Goal: Task Accomplishment & Management: Manage account settings

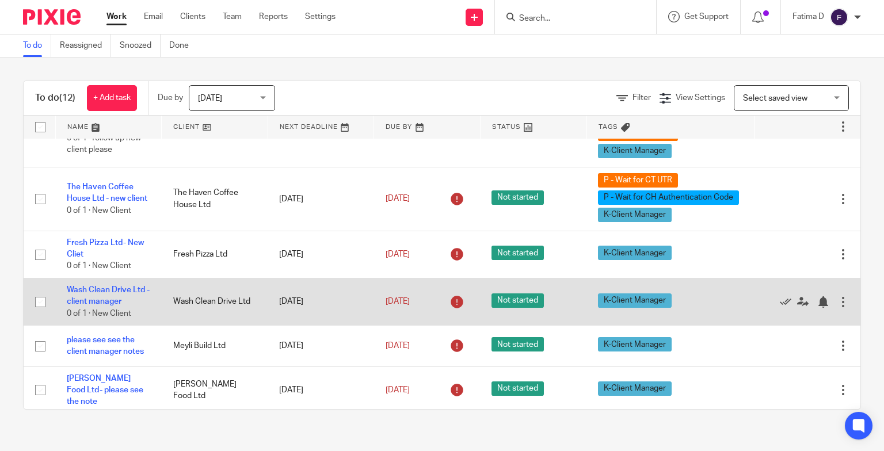
scroll to position [360, 0]
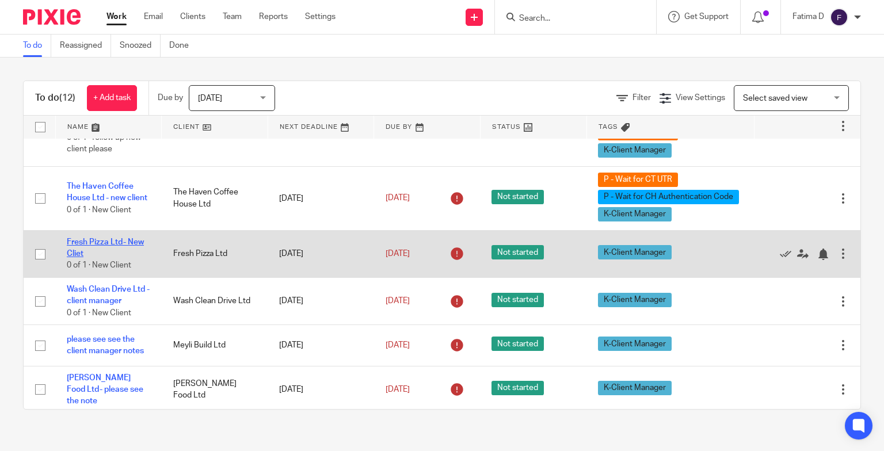
click at [126, 241] on link "Fresh Pizza Ltd- New Cliet" at bounding box center [105, 248] width 77 height 20
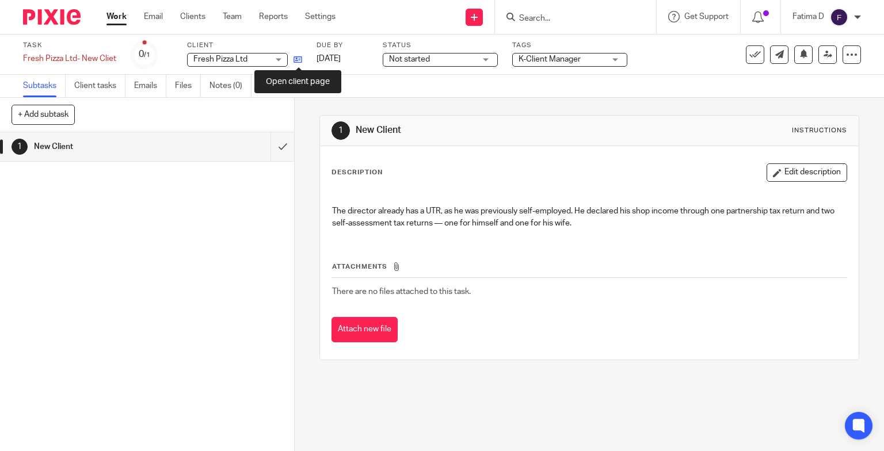
click at [300, 61] on icon at bounding box center [298, 59] width 9 height 9
click at [299, 60] on icon at bounding box center [298, 59] width 9 height 9
click at [298, 58] on icon at bounding box center [298, 59] width 9 height 9
click at [295, 59] on icon at bounding box center [298, 59] width 9 height 9
click at [296, 59] on icon at bounding box center [298, 59] width 9 height 9
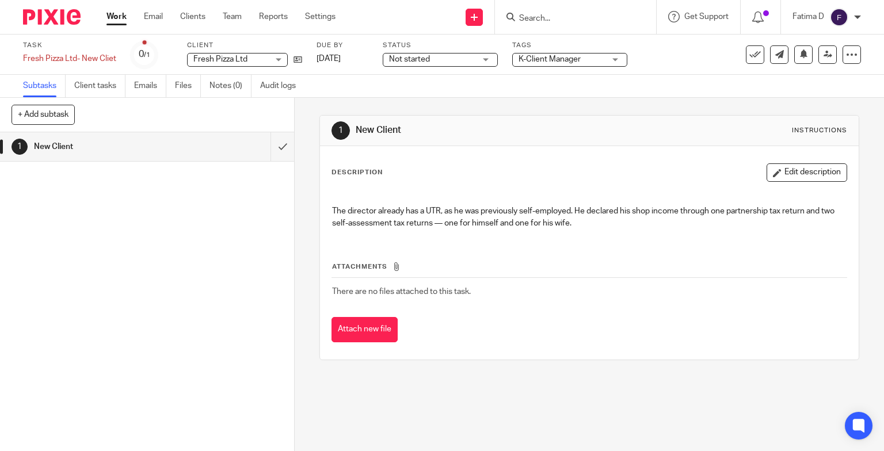
click at [527, 16] on input "Search" at bounding box center [570, 19] width 104 height 10
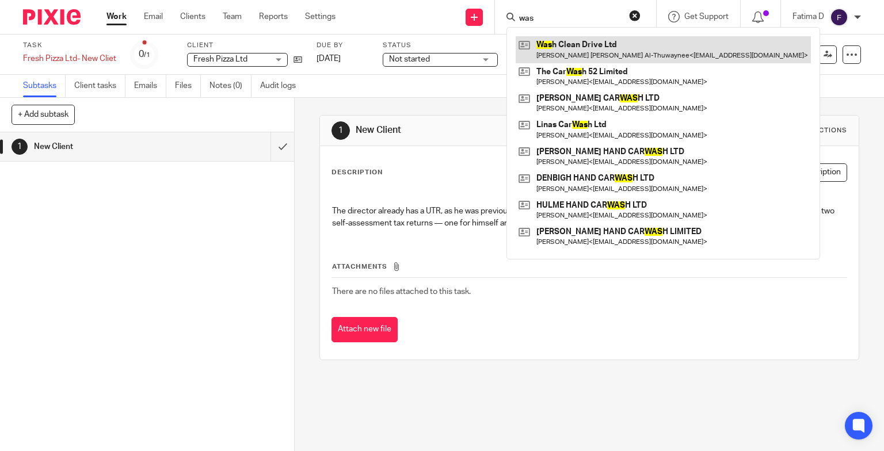
type input "was"
click at [582, 48] on link at bounding box center [663, 49] width 295 height 26
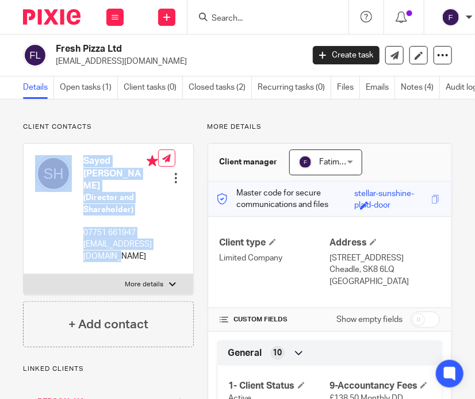
drag, startPoint x: 76, startPoint y: 239, endPoint x: 111, endPoint y: 255, distance: 38.4
click at [111, 256] on div "Sayed Morteza Hassani (Director and Shareholder) 07751 661947 freshpizzacheadle…" at bounding box center [96, 209] width 123 height 119
drag, startPoint x: 111, startPoint y: 255, endPoint x: 71, endPoint y: 247, distance: 41.1
click at [71, 247] on div "Sayed Morteza Hassani (Director and Shareholder) 07751 661947 freshpizzacheadle…" at bounding box center [96, 209] width 123 height 119
click at [46, 247] on div at bounding box center [53, 208] width 37 height 107
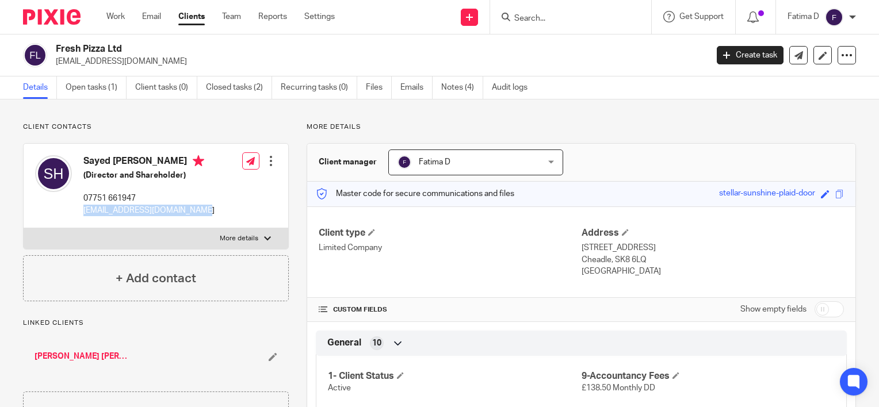
drag, startPoint x: 199, startPoint y: 211, endPoint x: 81, endPoint y: 210, distance: 118.6
click at [81, 210] on div "Sayed Morteza Hassani (Director and Shareholder) 07751 661947 freshpizzacheadle…" at bounding box center [125, 186] width 180 height 73
drag, startPoint x: 81, startPoint y: 210, endPoint x: 122, endPoint y: 209, distance: 41.4
copy p "freshpizzacheadle@gmail.com"
click at [201, 220] on div "Sayed Morteza Hassani (Director and Shareholder) 07751 661947 freshpizzacheadle…" at bounding box center [125, 186] width 180 height 73
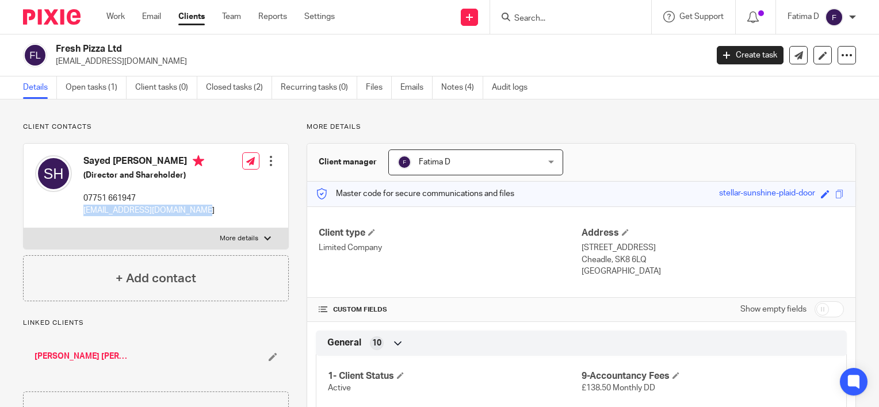
drag, startPoint x: 200, startPoint y: 212, endPoint x: 82, endPoint y: 214, distance: 118.6
click at [82, 214] on div "Sayed Morteza Hassani (Director and Shareholder) 07751 661947 freshpizzacheadle…" at bounding box center [125, 186] width 180 height 73
drag, startPoint x: 82, startPoint y: 214, endPoint x: 97, endPoint y: 211, distance: 15.4
copy p "freshpizzacheadle@gmail.com"
click at [475, 19] on icon at bounding box center [754, 18] width 12 height 12
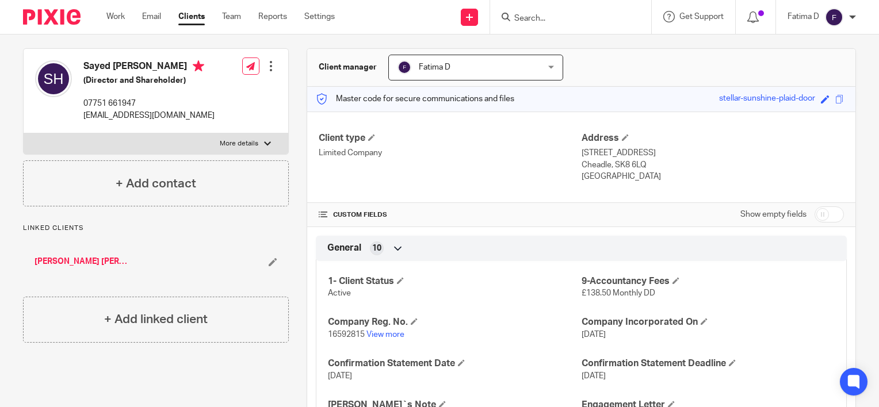
scroll to position [230, 0]
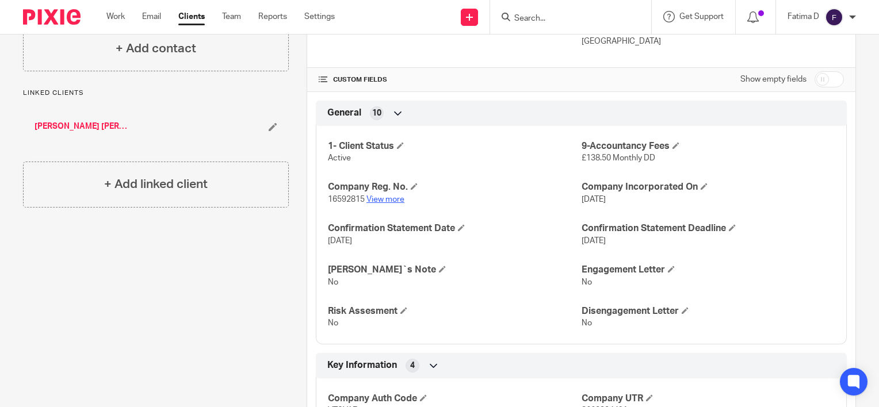
click at [385, 199] on link "View more" at bounding box center [386, 200] width 38 height 8
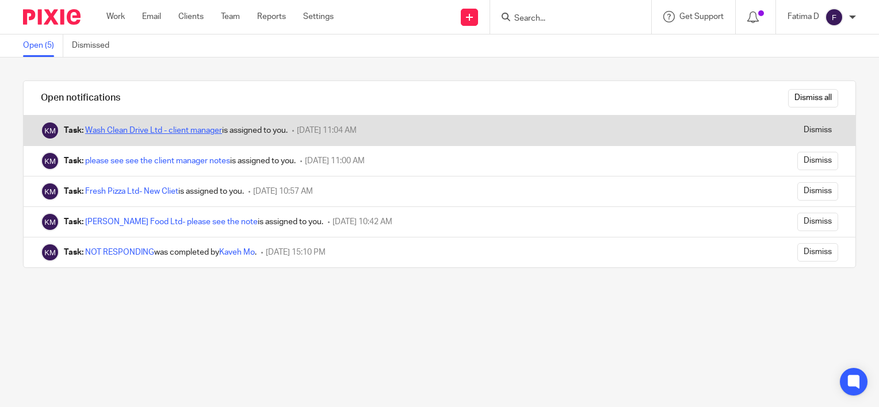
click at [173, 131] on link "Wash Clean Drive Ltd - client manager" at bounding box center [153, 131] width 137 height 8
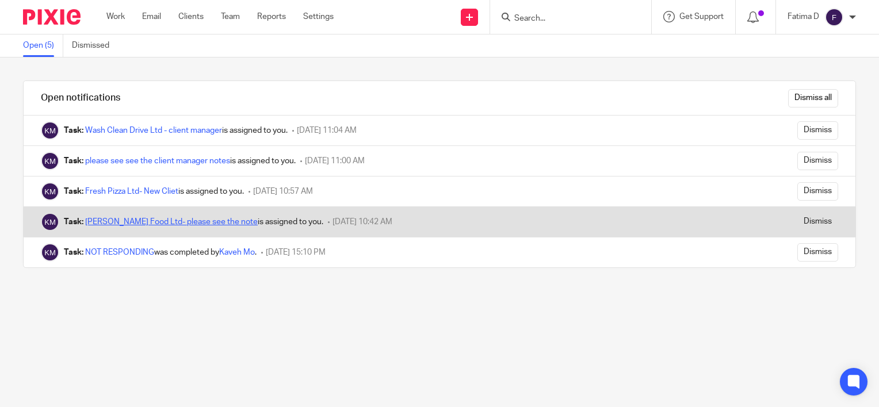
click at [128, 220] on link "[PERSON_NAME] Food Ltd- please see the note" at bounding box center [171, 222] width 173 height 8
click at [124, 218] on link "Ronak Food Ltd- please see the note" at bounding box center [171, 222] width 173 height 8
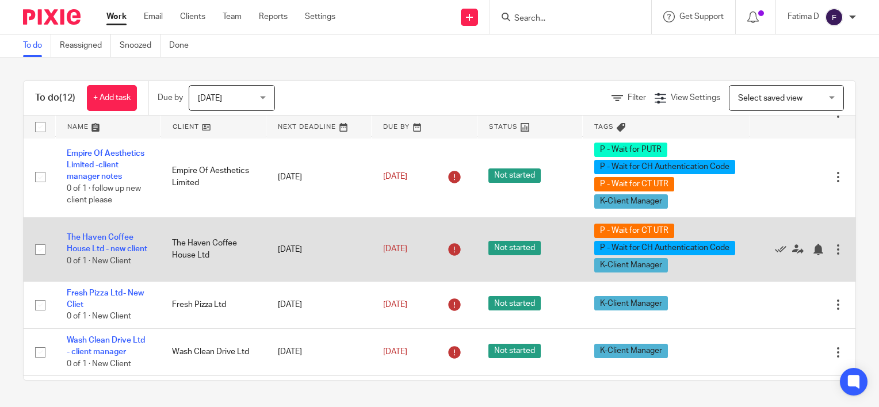
scroll to position [388, 0]
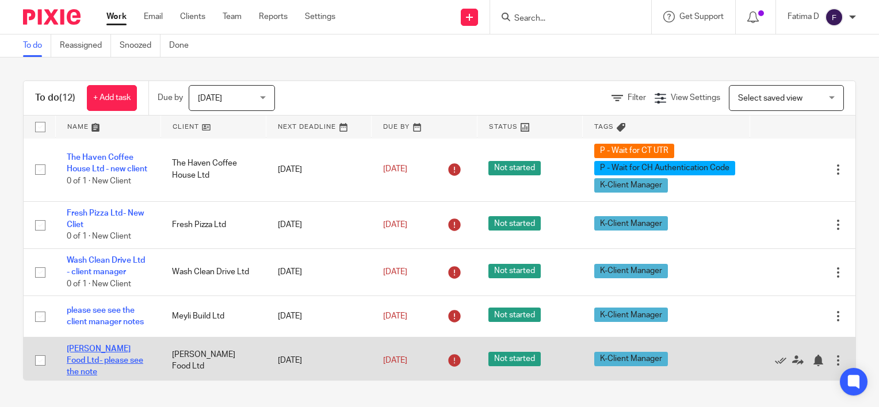
click at [115, 355] on link "[PERSON_NAME] Food Ltd- please see the note" at bounding box center [105, 361] width 77 height 32
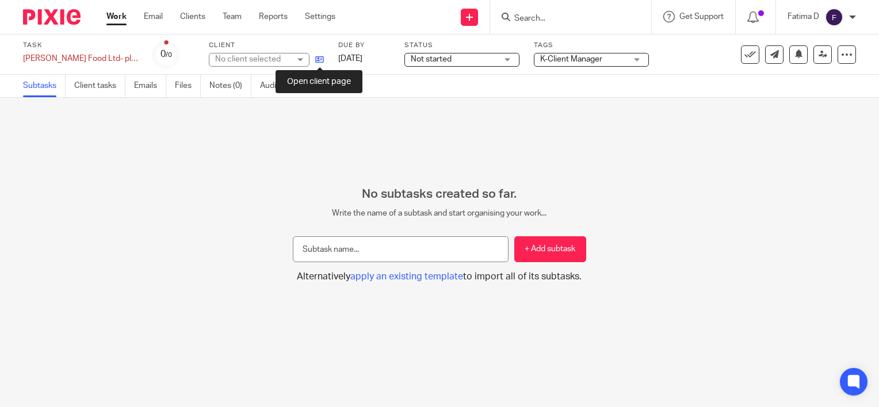
click at [320, 58] on icon at bounding box center [319, 59] width 9 height 9
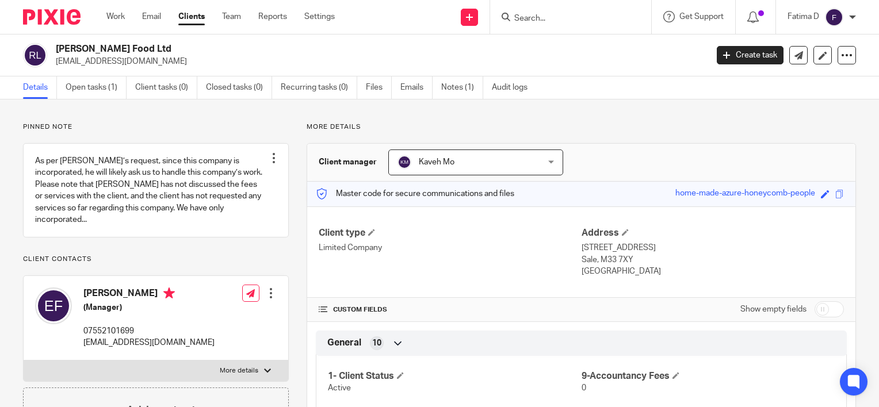
drag, startPoint x: 142, startPoint y: 62, endPoint x: 53, endPoint y: 68, distance: 88.9
click at [53, 68] on div "[PERSON_NAME] Food Ltd [EMAIL_ADDRESS][DOMAIN_NAME] Create task Update from Com…" at bounding box center [439, 56] width 879 height 42
click at [124, 62] on p "alanyagrill1@gmail.com" at bounding box center [378, 62] width 644 height 12
drag, startPoint x: 163, startPoint y: 60, endPoint x: 54, endPoint y: 60, distance: 109.4
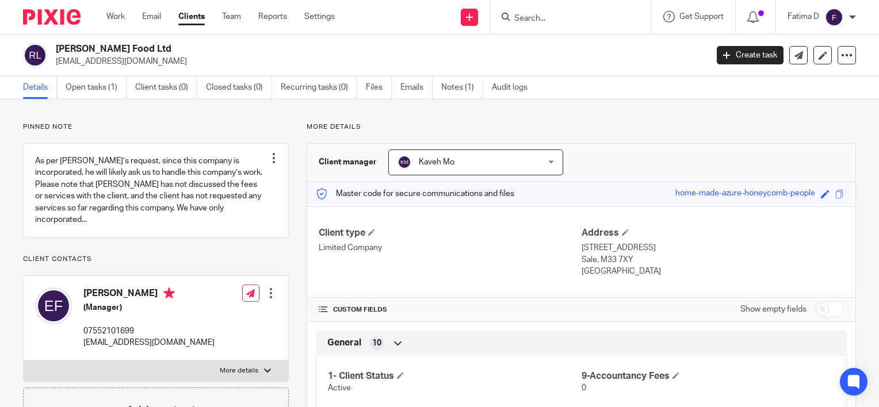
click at [54, 60] on div "Ronak Food Ltd alanyagrill1@gmail.com" at bounding box center [361, 55] width 677 height 24
copy p "alanyagrill1@gmail.com"
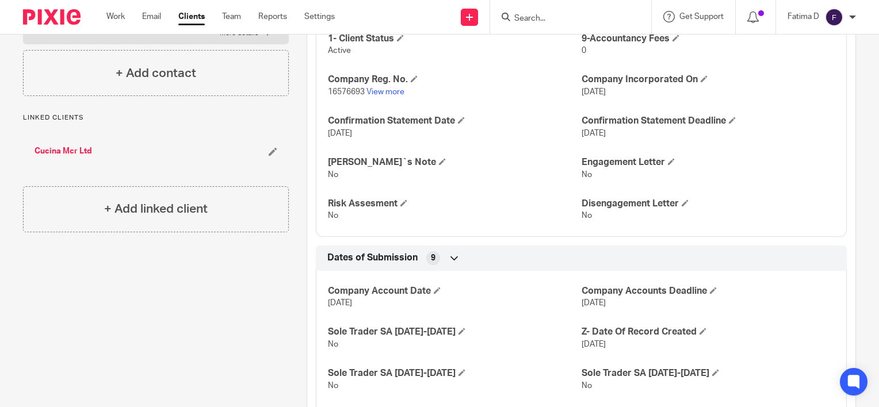
scroll to position [345, 0]
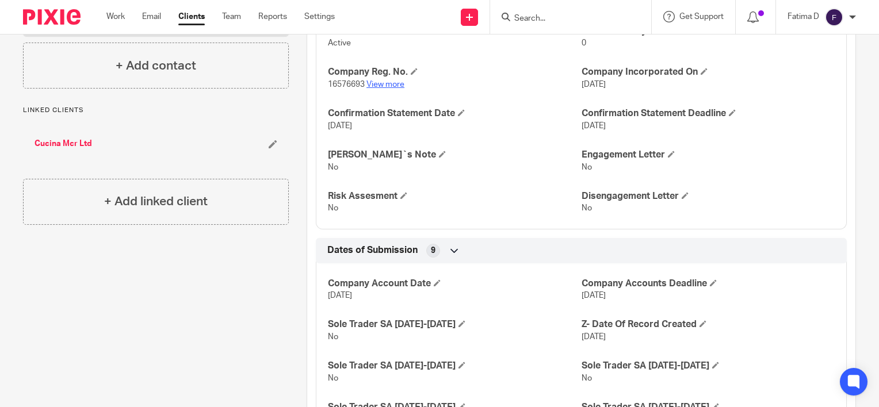
click at [395, 85] on link "View more" at bounding box center [386, 85] width 38 height 8
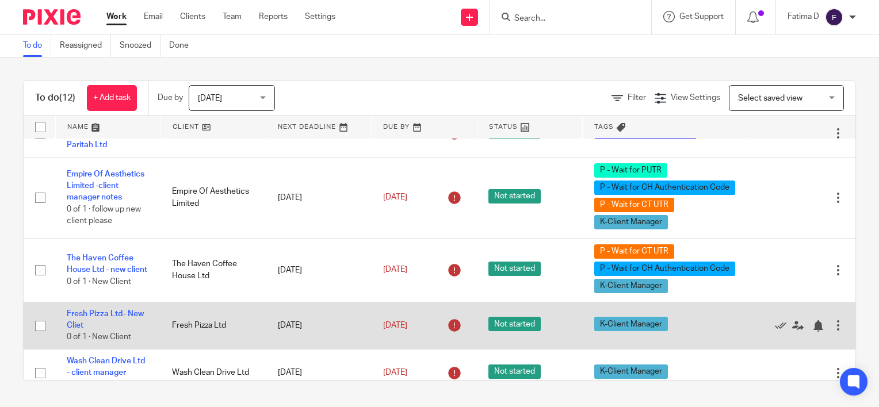
scroll to position [388, 0]
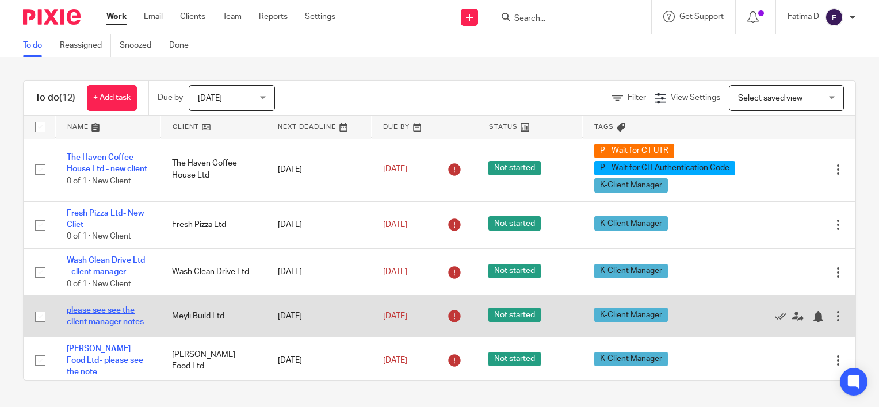
click at [92, 311] on link "please see see the client manager notes" at bounding box center [105, 317] width 77 height 20
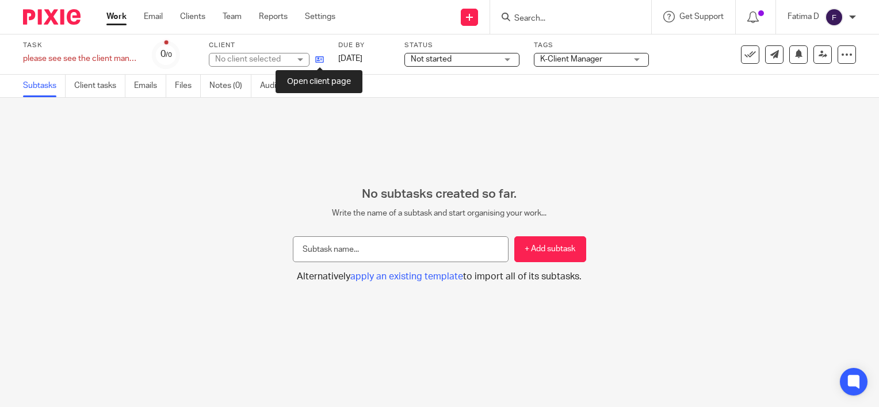
click at [319, 58] on icon at bounding box center [319, 59] width 9 height 9
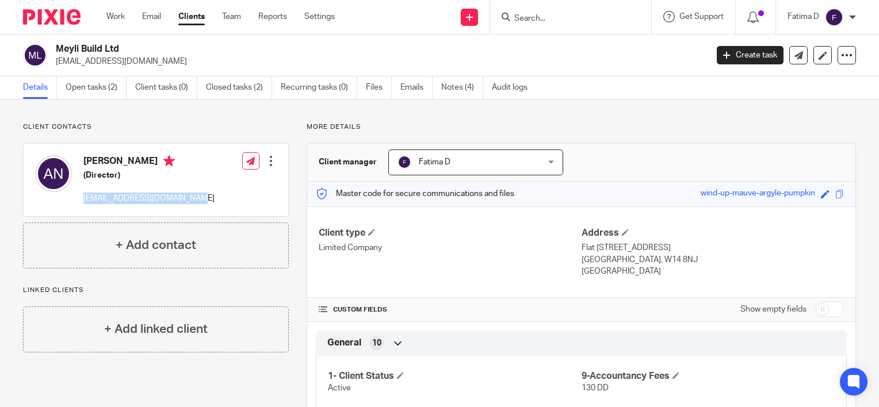
drag, startPoint x: 185, startPoint y: 199, endPoint x: 81, endPoint y: 207, distance: 104.4
click at [81, 207] on div "[PERSON_NAME] (Director) [EMAIL_ADDRESS][DOMAIN_NAME] Edit contact Create clien…" at bounding box center [156, 180] width 265 height 73
drag, startPoint x: 81, startPoint y: 207, endPoint x: 126, endPoint y: 199, distance: 46.2
copy p "[EMAIL_ADDRESS][DOMAIN_NAME]"
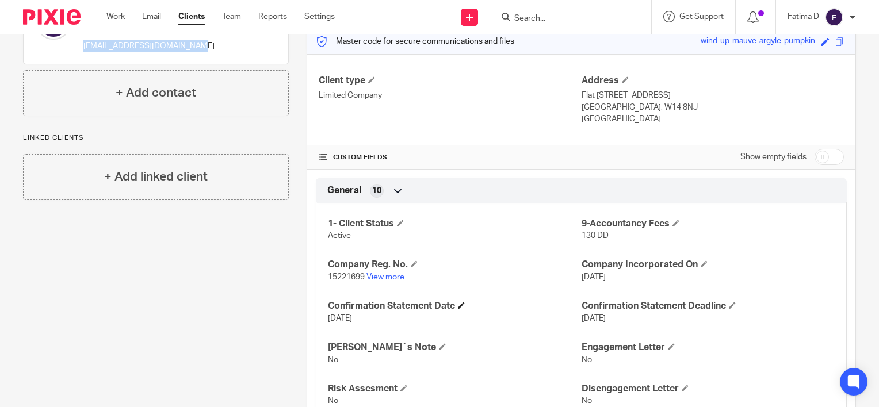
scroll to position [173, 0]
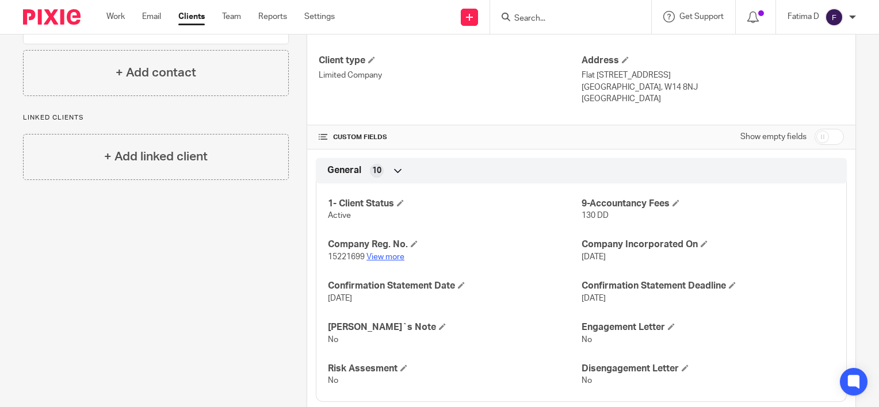
click at [382, 256] on link "View more" at bounding box center [386, 257] width 38 height 8
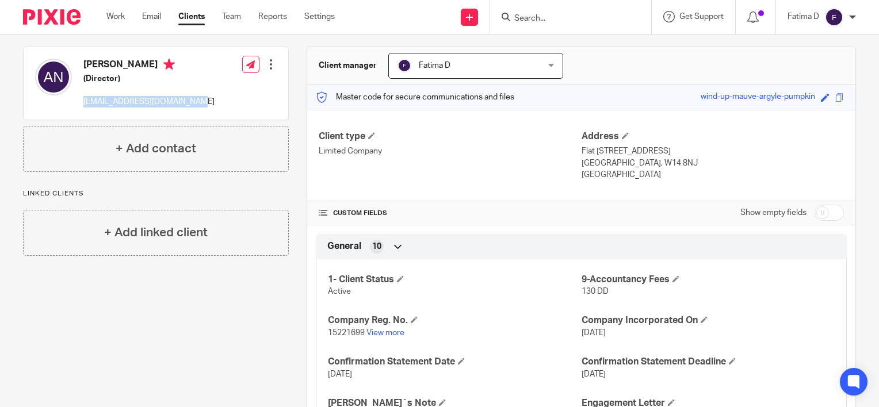
scroll to position [0, 0]
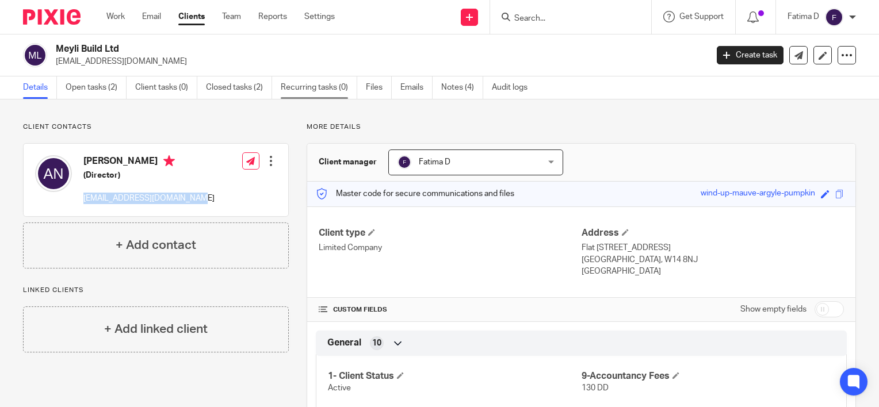
click at [317, 87] on link "Recurring tasks (0)" at bounding box center [319, 88] width 77 height 22
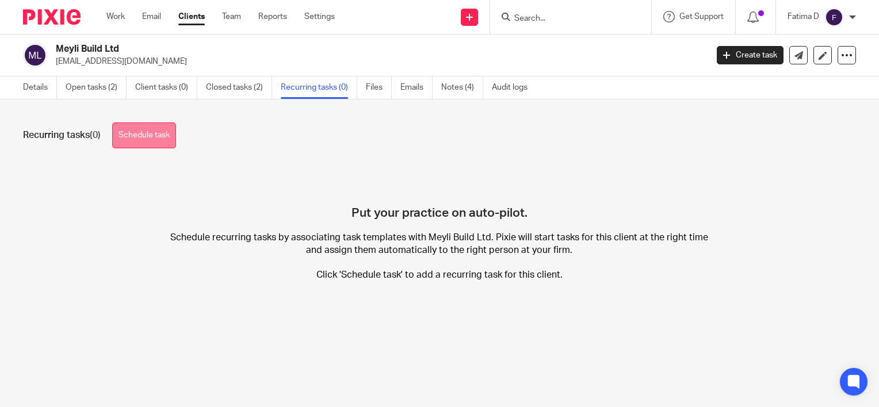
click at [155, 138] on link "Schedule task" at bounding box center [144, 136] width 64 height 26
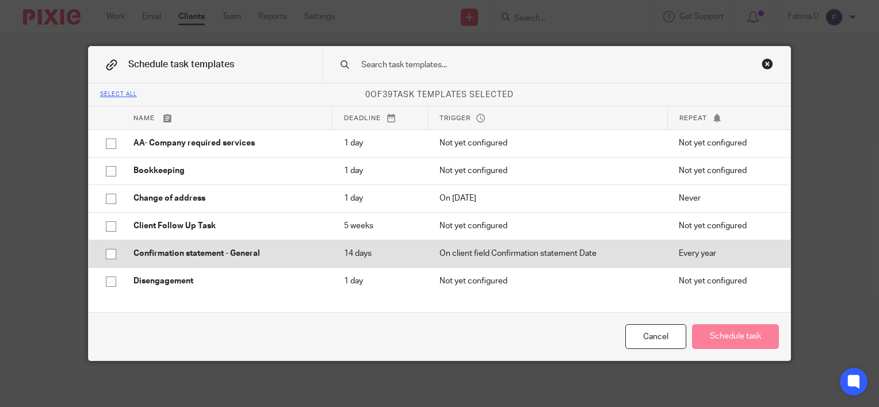
click at [106, 254] on input "checkbox" at bounding box center [111, 254] width 22 height 22
checkbox input "true"
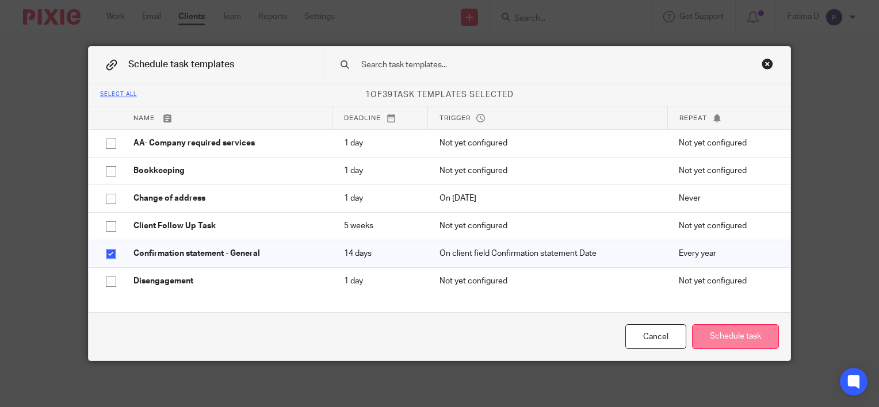
click at [715, 337] on button "Schedule task" at bounding box center [735, 337] width 87 height 25
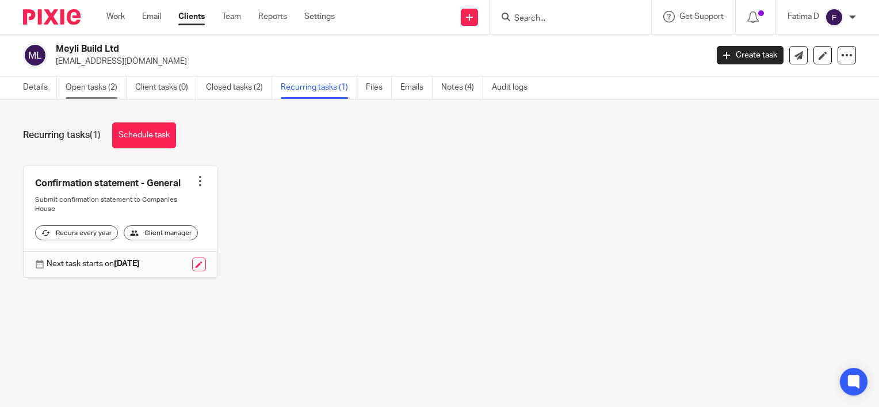
click at [92, 89] on link "Open tasks (2)" at bounding box center [96, 88] width 61 height 22
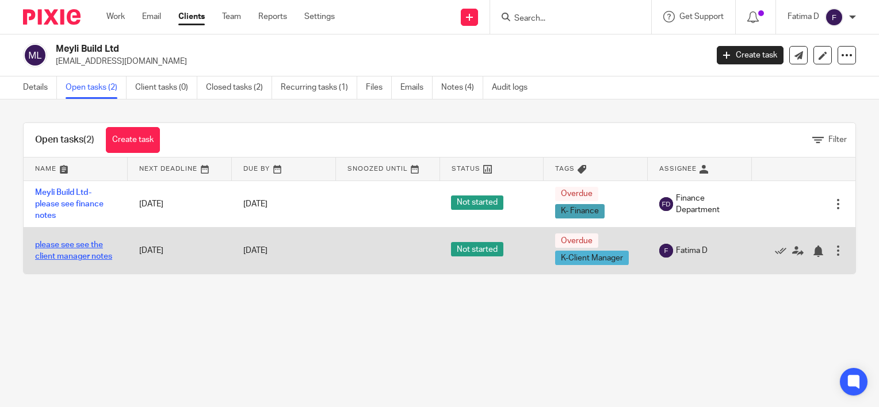
click at [58, 245] on link "please see see the client manager notes" at bounding box center [73, 251] width 77 height 20
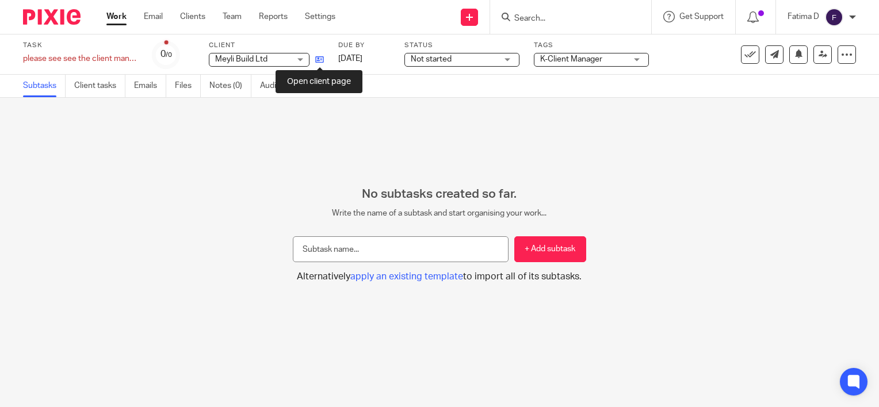
click at [319, 59] on icon at bounding box center [319, 59] width 9 height 9
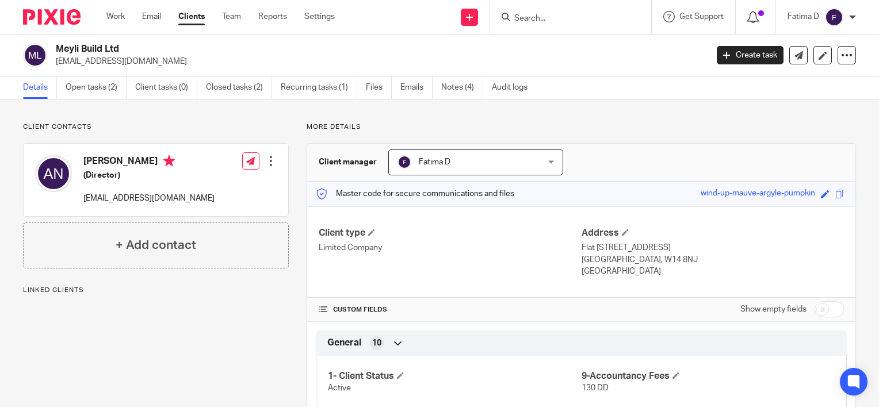
click at [753, 14] on icon at bounding box center [754, 18] width 12 height 12
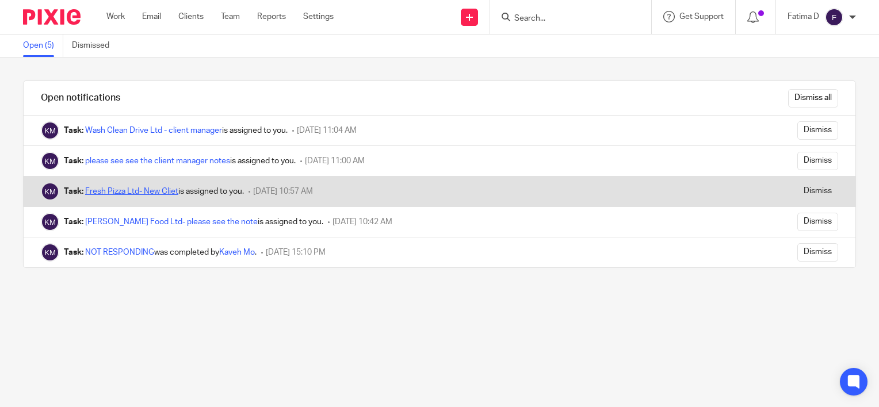
click at [150, 189] on link "Fresh Pizza Ltd- New Cliet" at bounding box center [131, 192] width 93 height 8
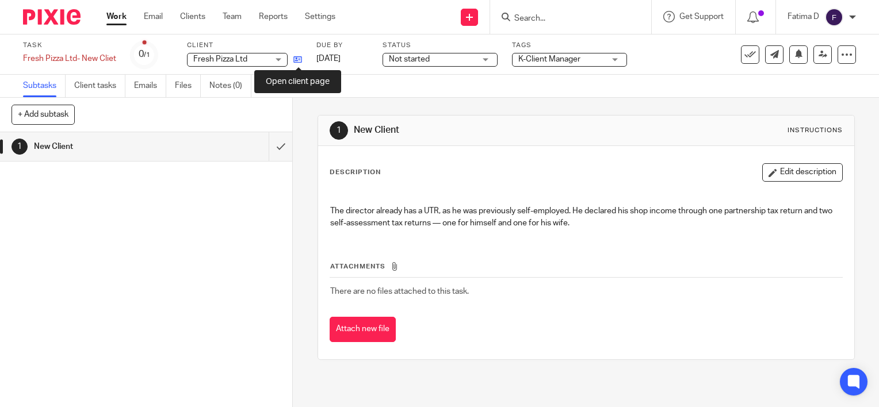
click at [294, 61] on icon at bounding box center [298, 59] width 9 height 9
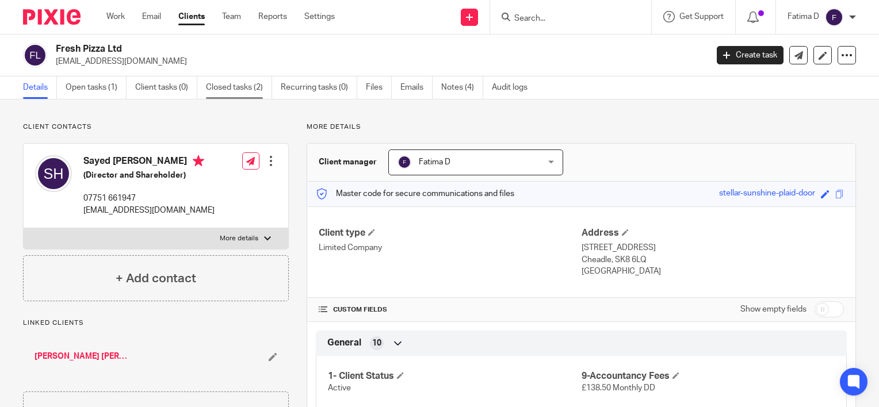
click at [239, 85] on link "Closed tasks (2)" at bounding box center [239, 88] width 66 height 22
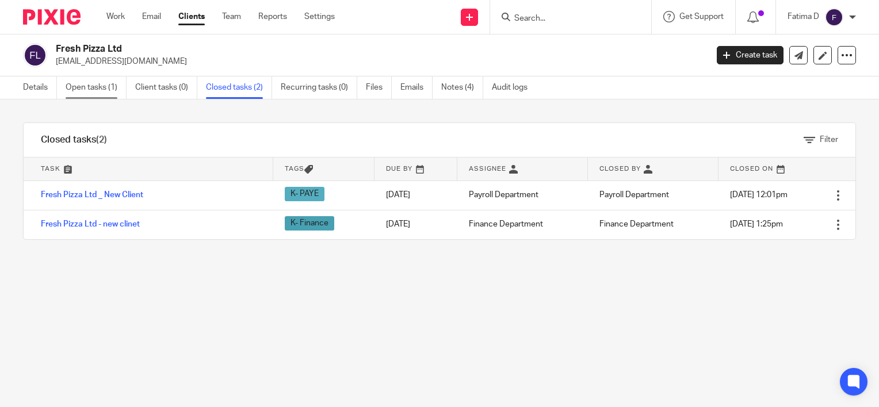
click at [90, 85] on link "Open tasks (1)" at bounding box center [96, 88] width 61 height 22
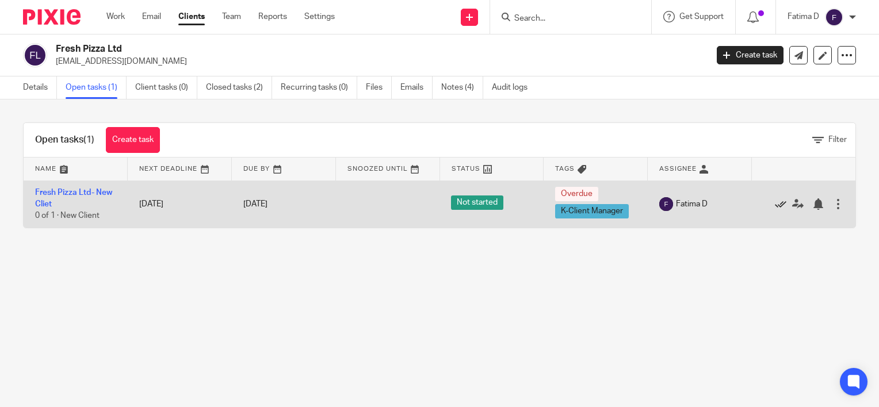
click at [775, 203] on icon at bounding box center [781, 205] width 12 height 12
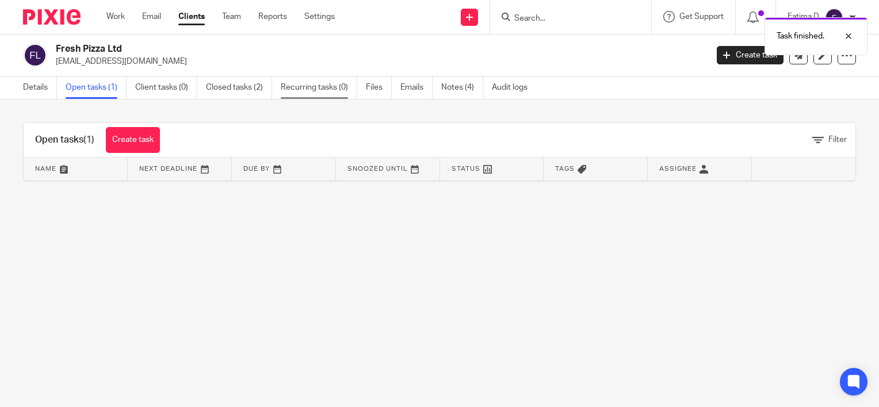
click at [291, 86] on link "Recurring tasks (0)" at bounding box center [319, 88] width 77 height 22
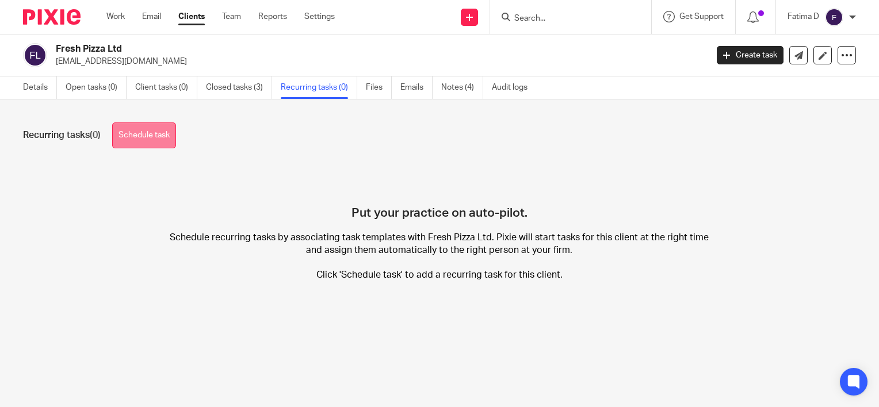
click at [148, 132] on link "Schedule task" at bounding box center [144, 136] width 64 height 26
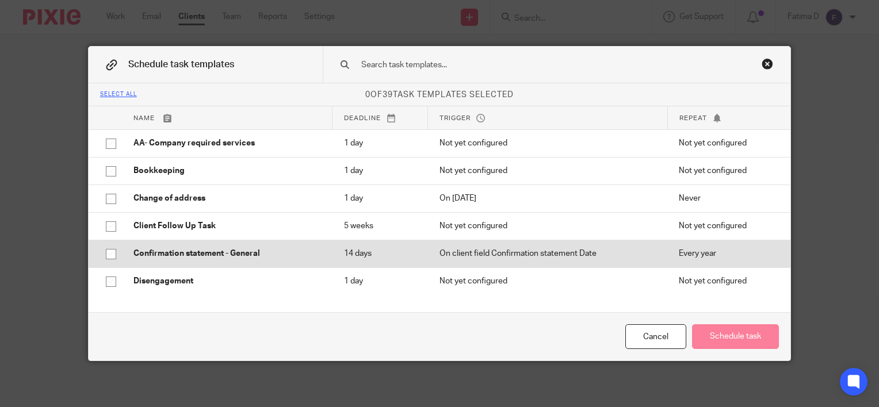
click at [108, 256] on input "checkbox" at bounding box center [111, 254] width 22 height 22
checkbox input "true"
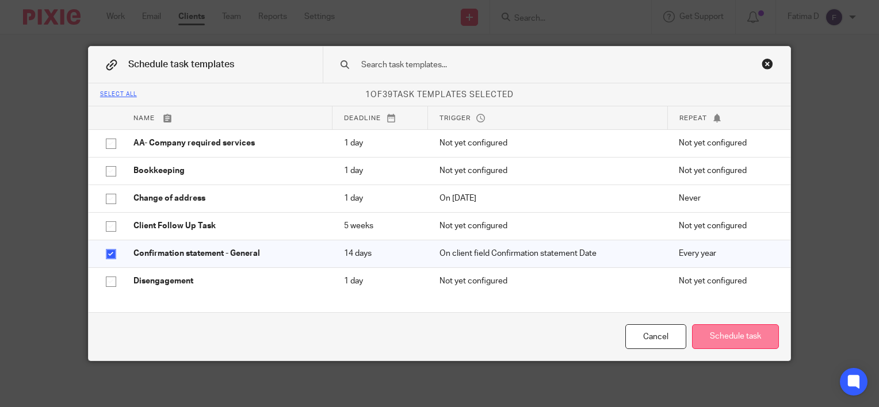
click at [718, 340] on button "Schedule task" at bounding box center [735, 337] width 87 height 25
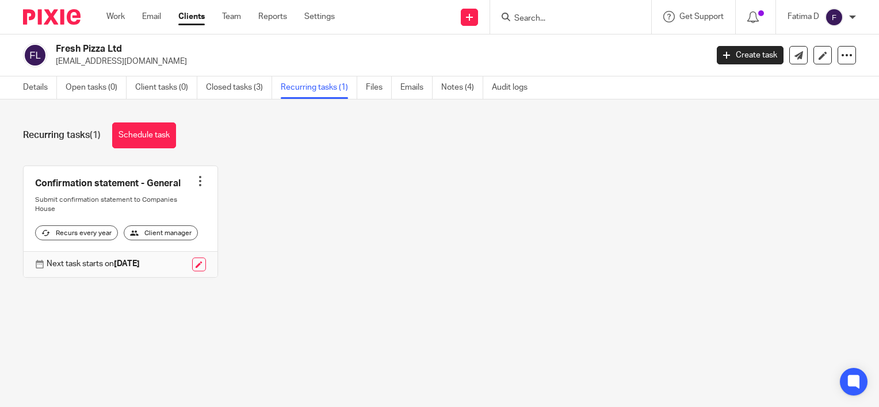
click at [762, 14] on span at bounding box center [762, 13] width 6 height 6
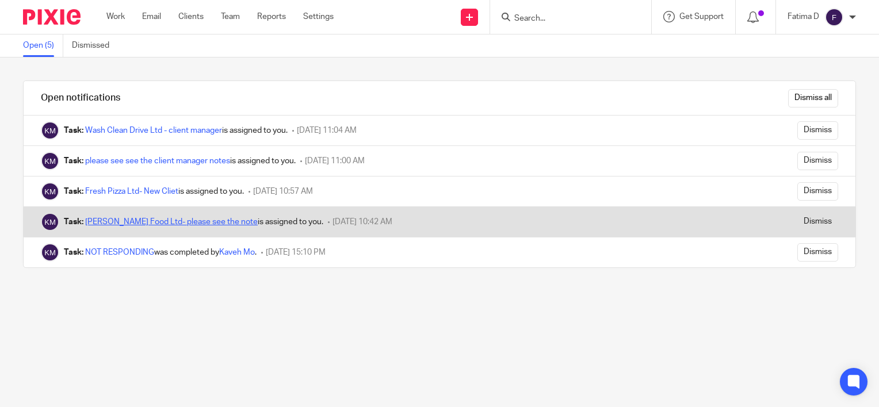
click at [140, 222] on link "[PERSON_NAME] Food Ltd- please see the note" at bounding box center [171, 222] width 173 height 8
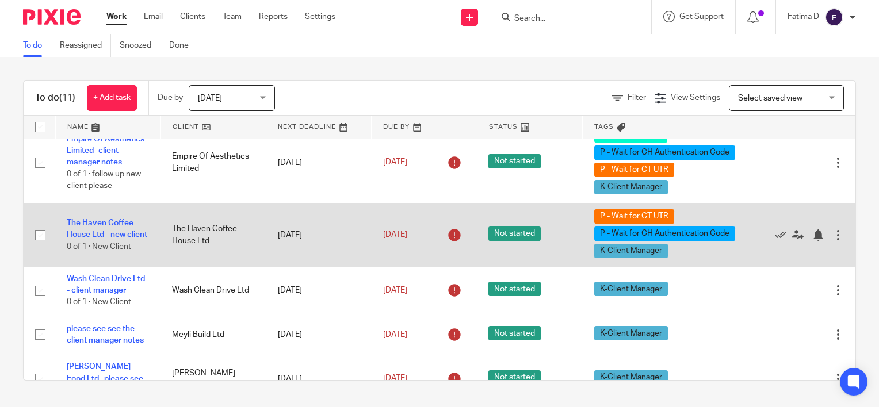
scroll to position [341, 0]
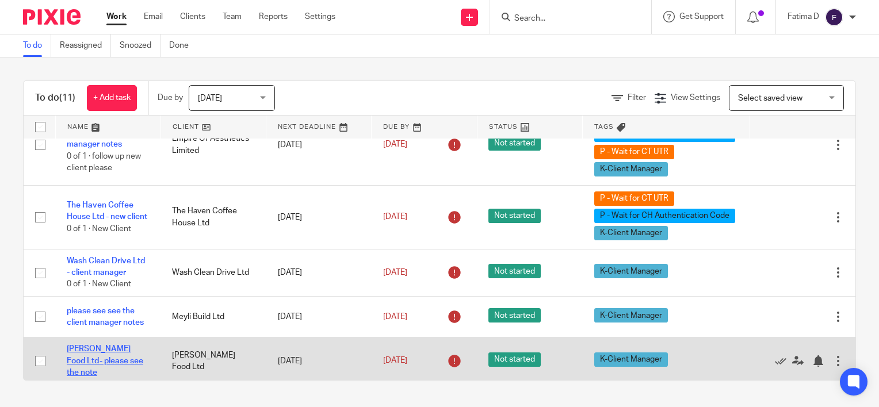
click at [95, 355] on link "Ronak Food Ltd- please see the note" at bounding box center [105, 361] width 77 height 32
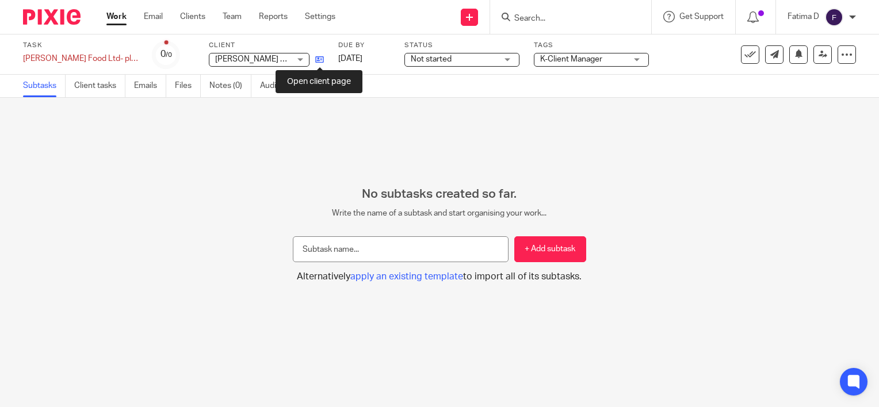
click at [317, 60] on icon at bounding box center [319, 59] width 9 height 9
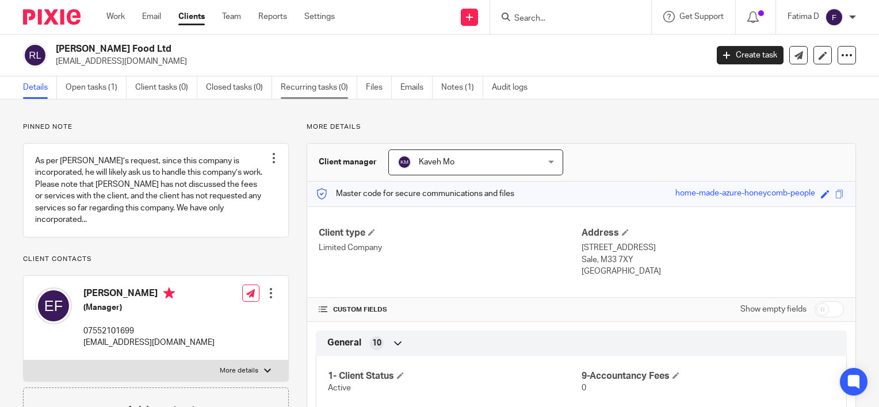
click at [308, 88] on link "Recurring tasks (0)" at bounding box center [319, 88] width 77 height 22
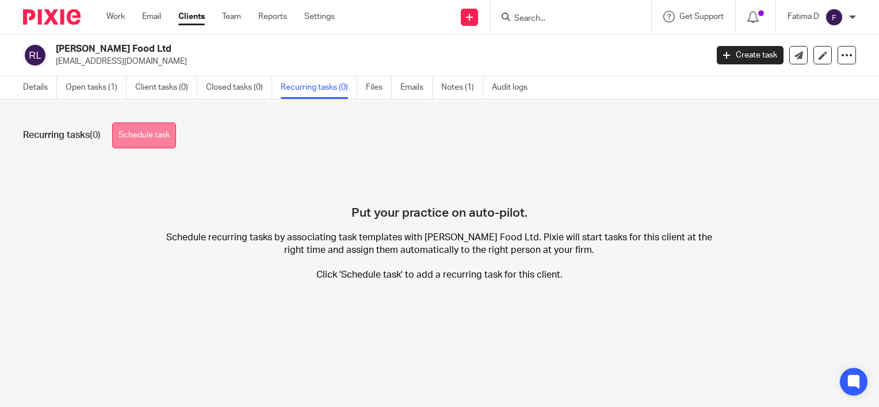
click at [144, 134] on link "Schedule task" at bounding box center [144, 136] width 64 height 26
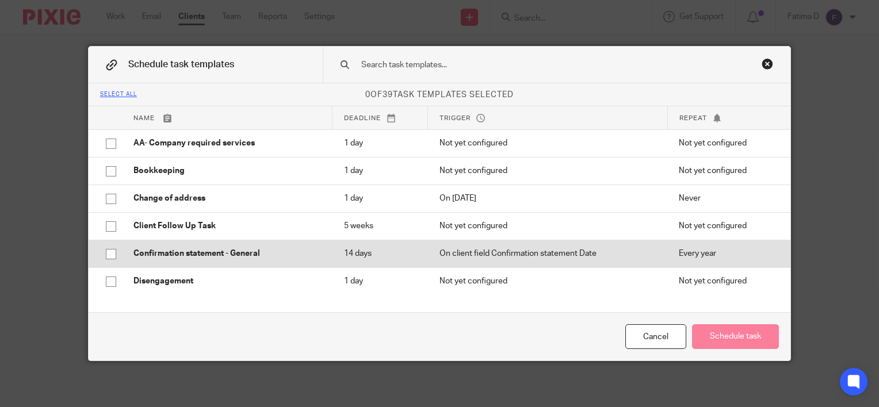
click at [108, 257] on input "checkbox" at bounding box center [111, 254] width 22 height 22
checkbox input "true"
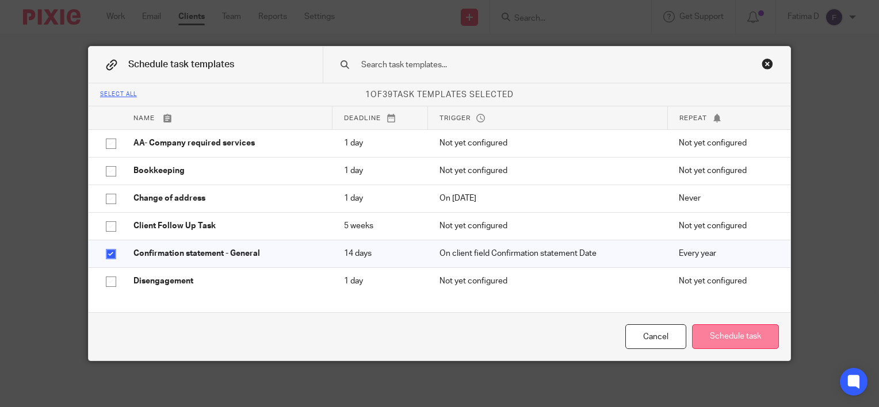
click at [736, 342] on button "Schedule task" at bounding box center [735, 337] width 87 height 25
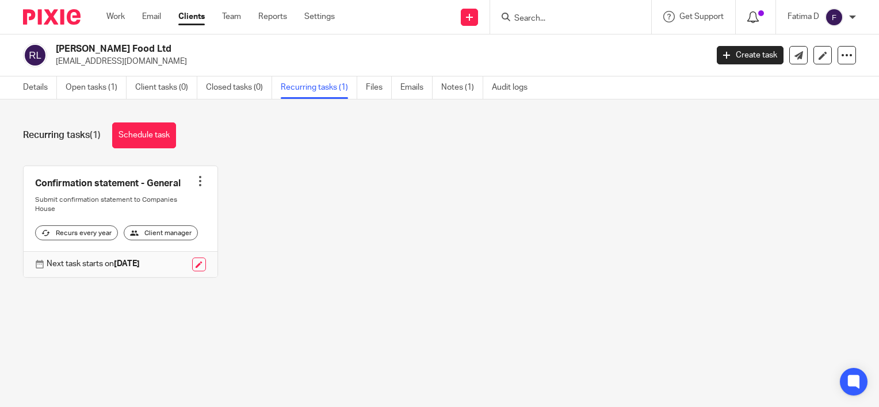
click at [760, 13] on span at bounding box center [762, 13] width 6 height 6
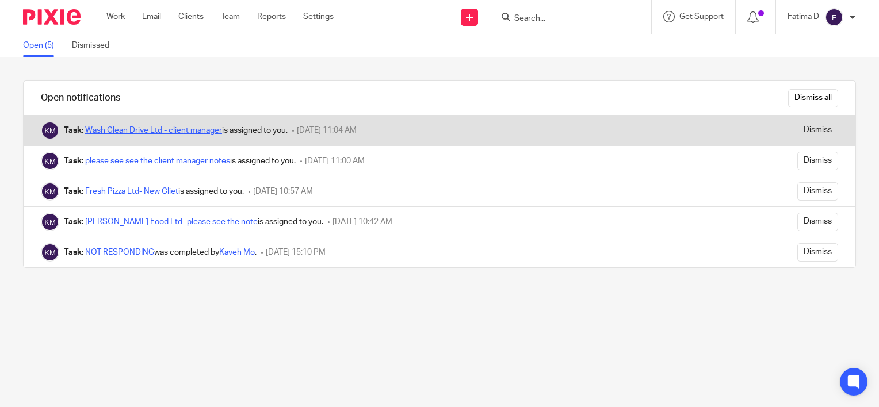
click at [140, 131] on link "Wash Clean Drive Ltd - client manager" at bounding box center [153, 131] width 137 height 8
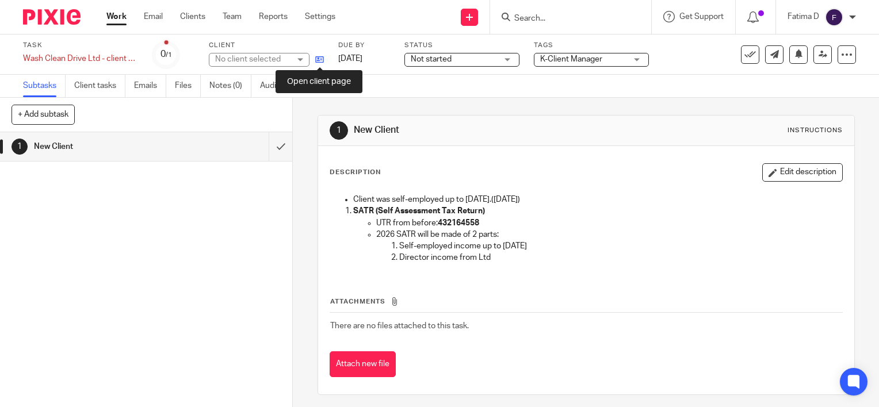
click at [317, 61] on icon at bounding box center [319, 59] width 9 height 9
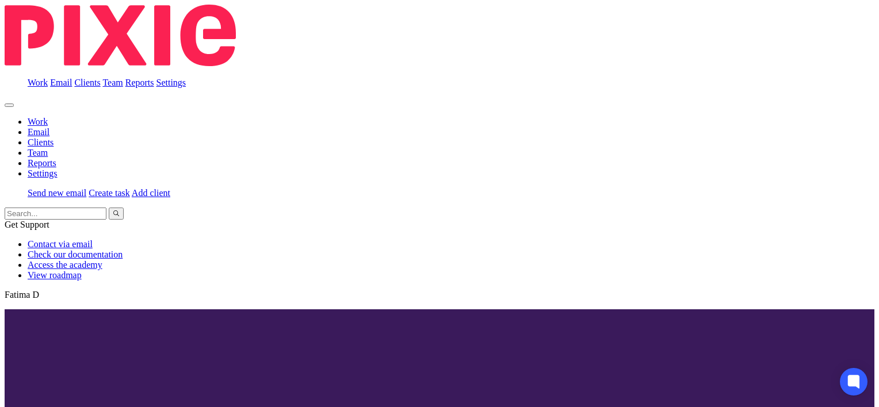
click at [106, 208] on input "Search" at bounding box center [56, 214] width 102 height 12
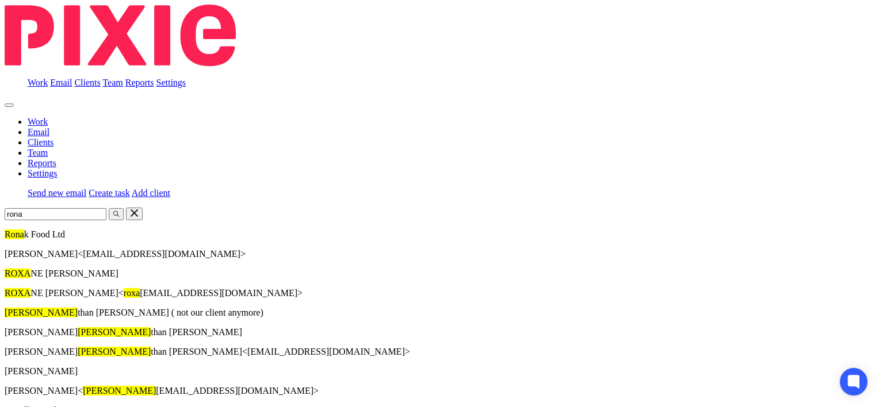
type input "rona"
click at [5, 230] on link at bounding box center [5, 230] width 0 height 0
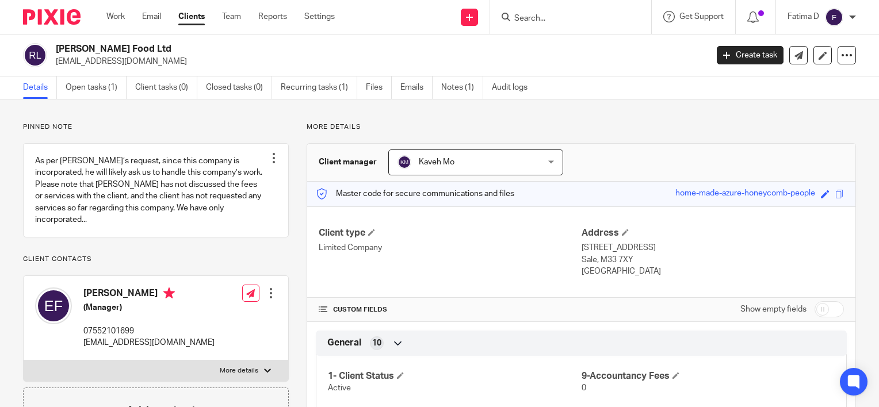
click at [548, 161] on div "Kaveh Mo Kaveh Mo" at bounding box center [475, 163] width 175 height 26
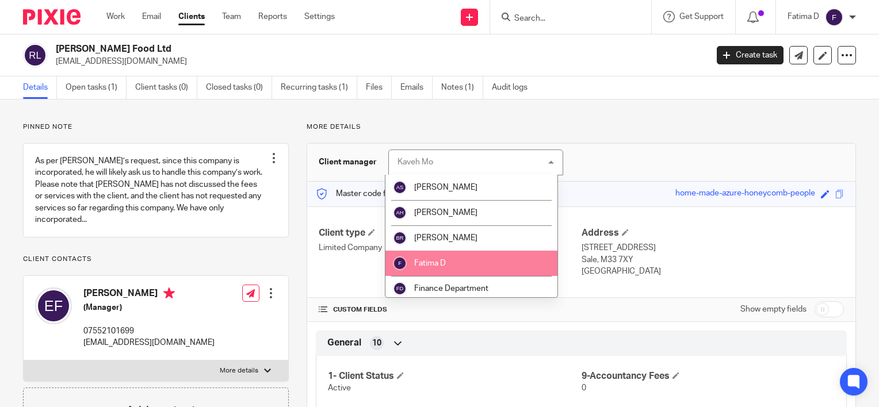
click at [457, 261] on li "Fatima D" at bounding box center [472, 263] width 172 height 25
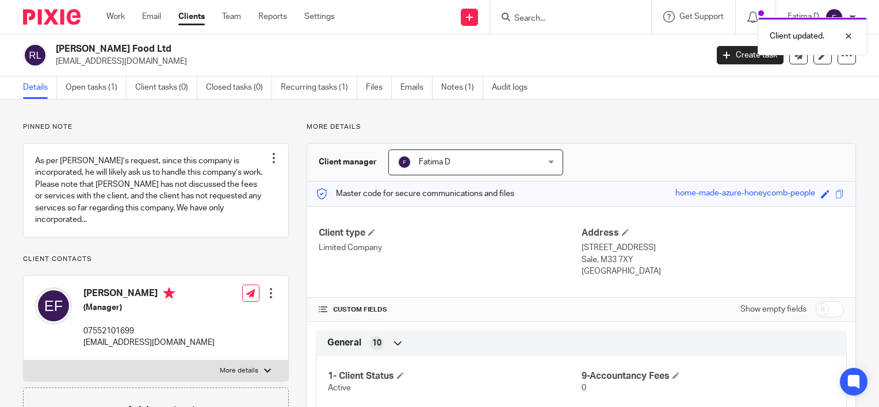
click at [532, 18] on div "Client updated." at bounding box center [654, 34] width 428 height 44
click at [546, 21] on div "Client updated." at bounding box center [654, 34] width 428 height 44
click at [519, 20] on div "Client updated." at bounding box center [654, 34] width 428 height 44
click at [519, 18] on div "Client updated." at bounding box center [654, 34] width 428 height 44
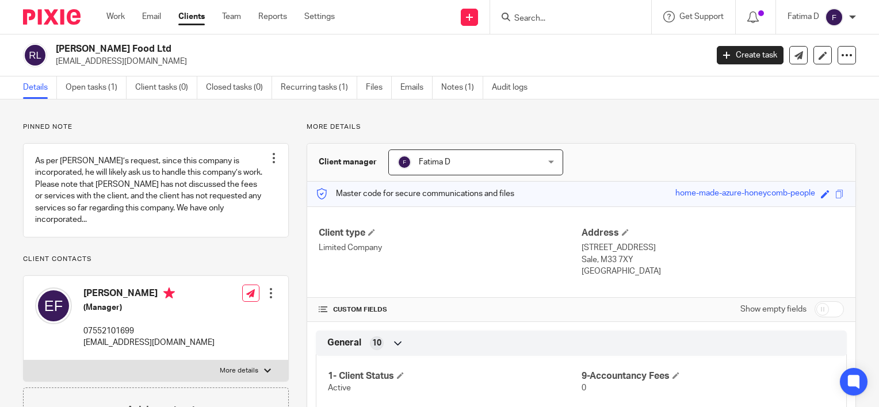
click at [517, 18] on input "Search" at bounding box center [565, 19] width 104 height 10
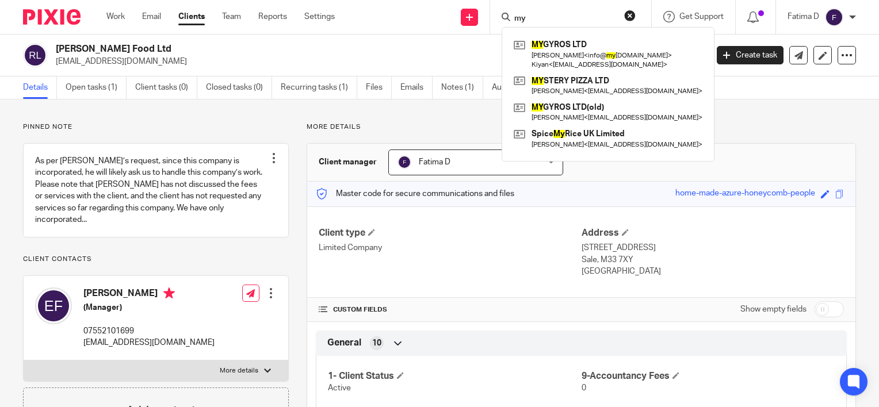
type input "my"
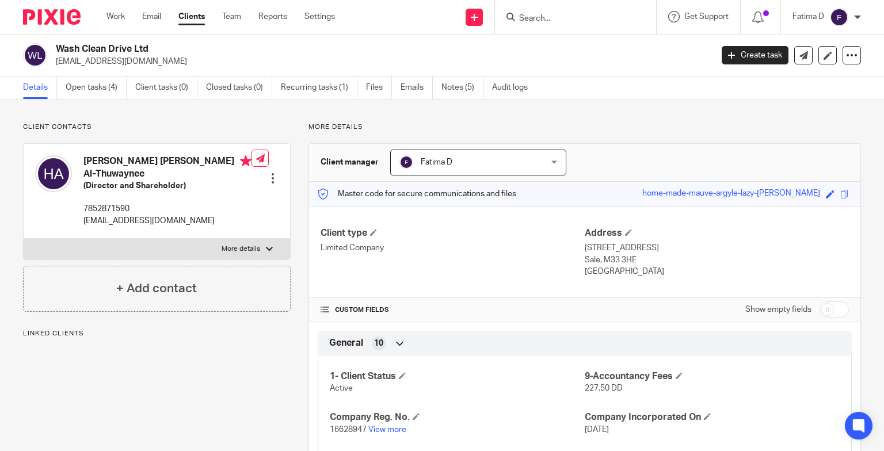
click at [530, 21] on input "Search" at bounding box center [570, 19] width 104 height 10
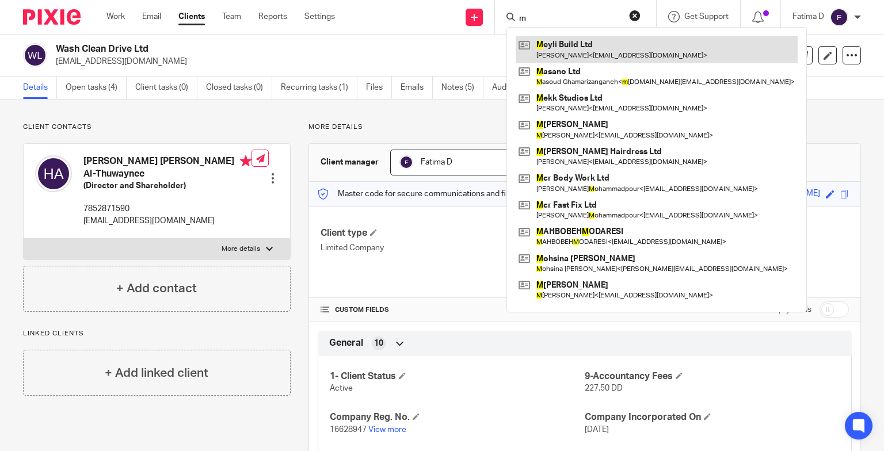
type input "m"
click at [553, 44] on link at bounding box center [657, 49] width 282 height 26
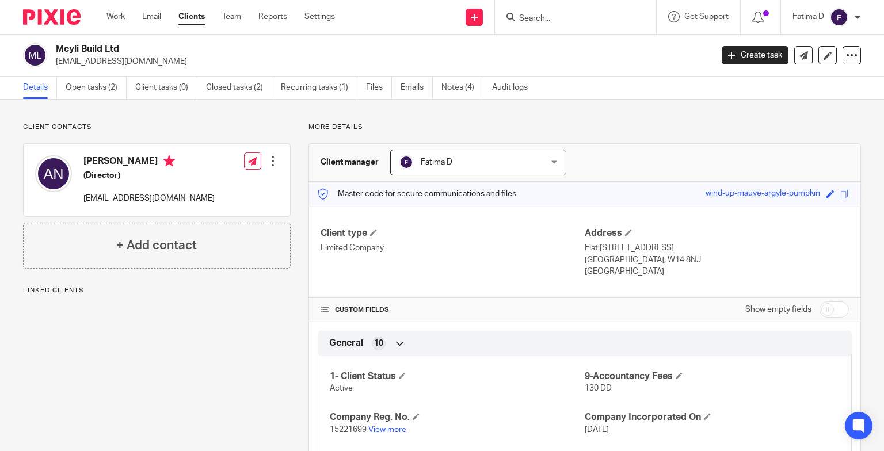
click at [189, 15] on link "Clients" at bounding box center [191, 17] width 26 height 12
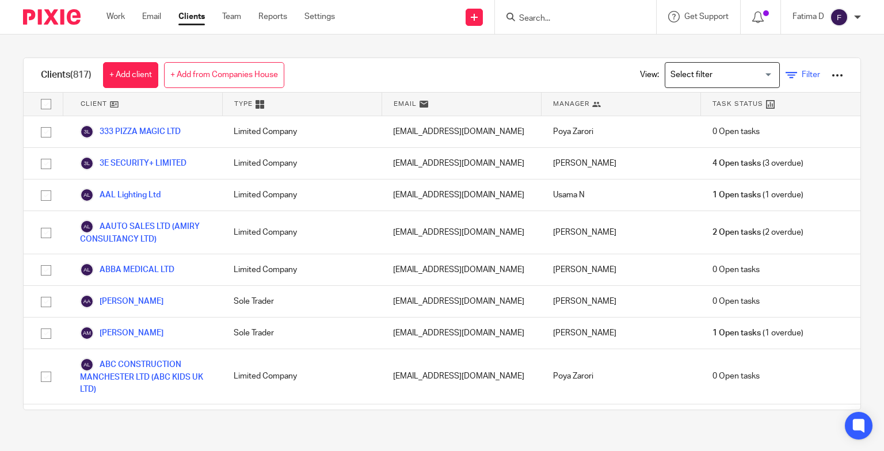
click at [786, 75] on icon at bounding box center [792, 76] width 12 height 12
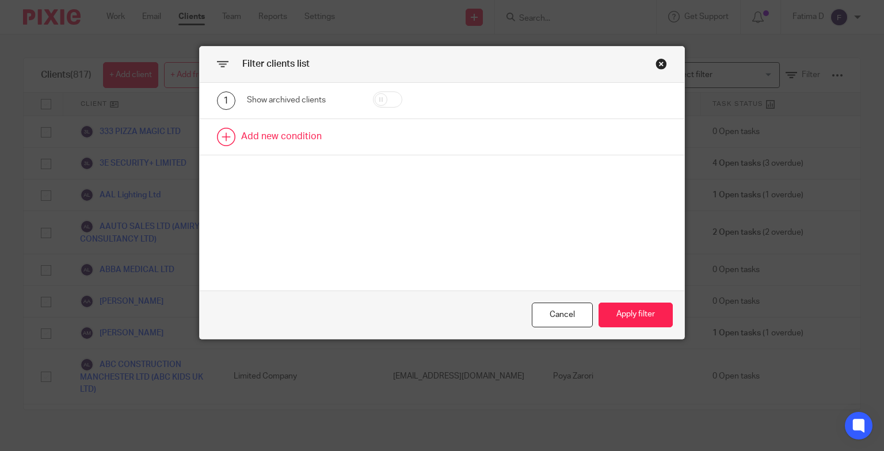
click at [283, 136] on link at bounding box center [442, 137] width 485 height 36
click at [337, 142] on div "Field" at bounding box center [301, 141] width 108 height 26
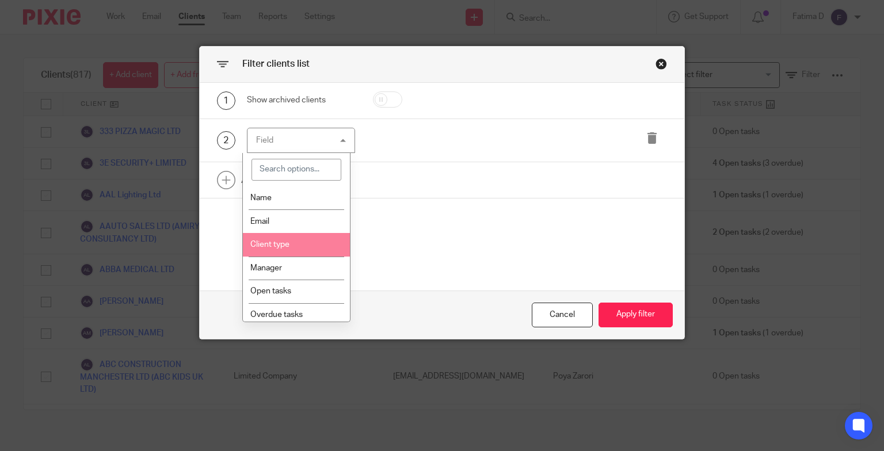
click at [280, 246] on span "Client type" at bounding box center [269, 245] width 39 height 8
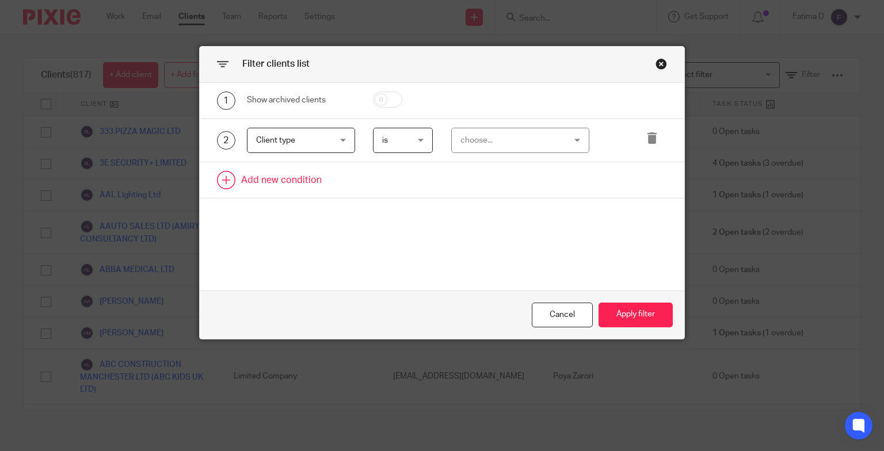
click at [285, 182] on link at bounding box center [442, 180] width 485 height 36
click at [340, 185] on div "Field" at bounding box center [301, 184] width 108 height 26
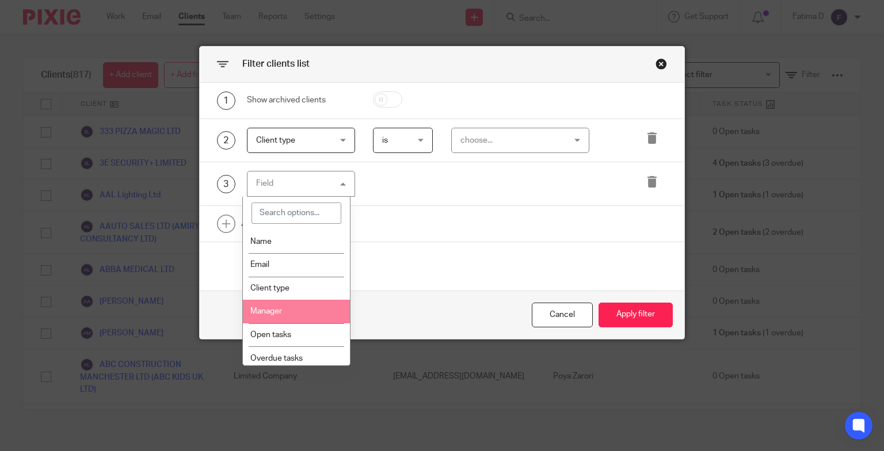
click at [315, 302] on li "Manager" at bounding box center [296, 312] width 107 height 24
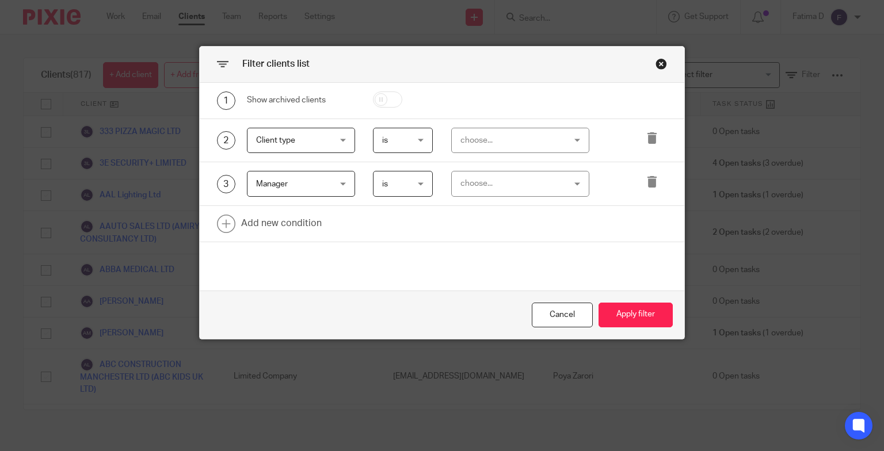
click at [577, 140] on div "choose..." at bounding box center [520, 141] width 138 height 26
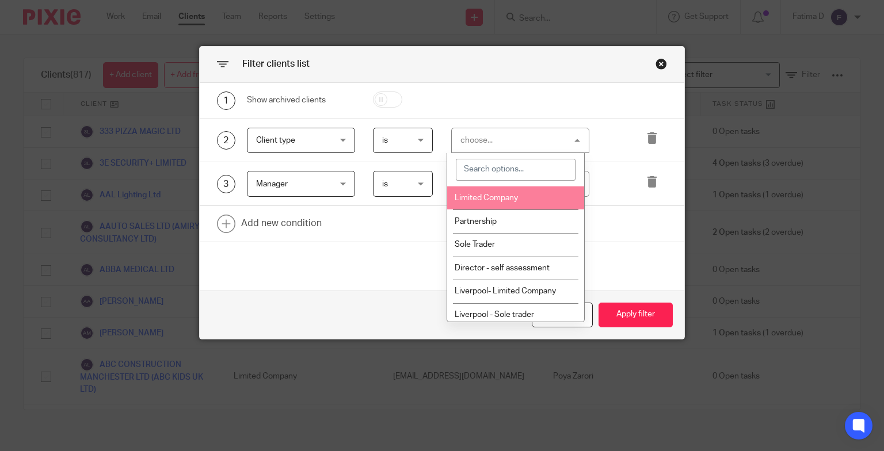
click at [524, 199] on li "Limited Company" at bounding box center [515, 198] width 137 height 24
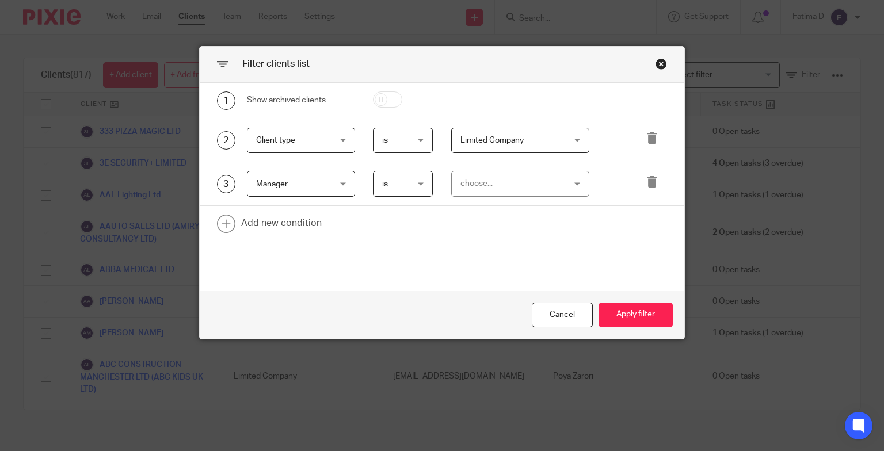
click at [577, 185] on div "choose..." at bounding box center [520, 184] width 138 height 26
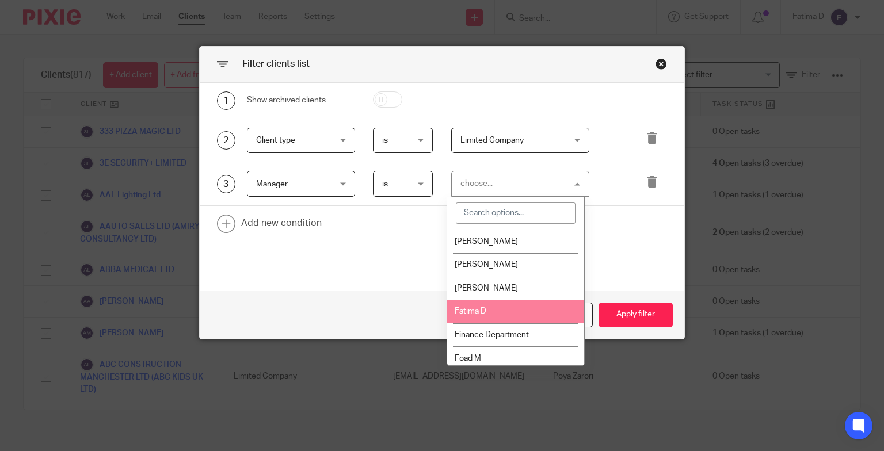
click at [512, 306] on li "Fatima D" at bounding box center [515, 312] width 137 height 24
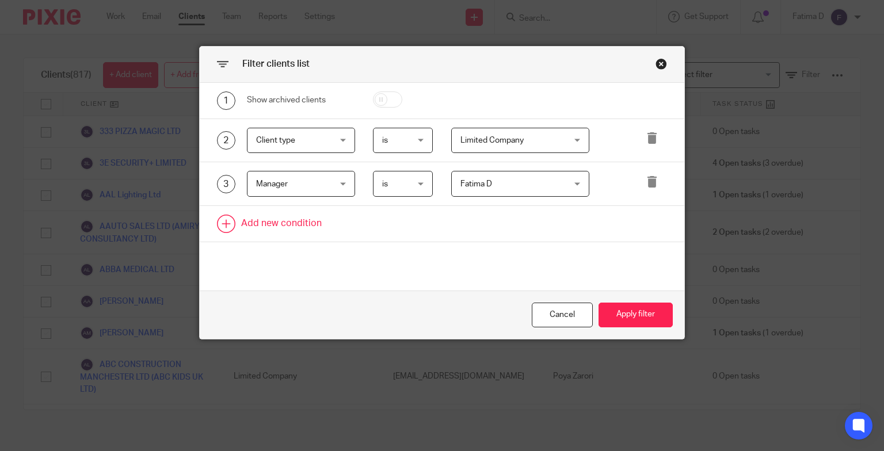
click at [286, 230] on link at bounding box center [442, 224] width 485 height 36
click at [340, 226] on div "Field" at bounding box center [301, 228] width 108 height 26
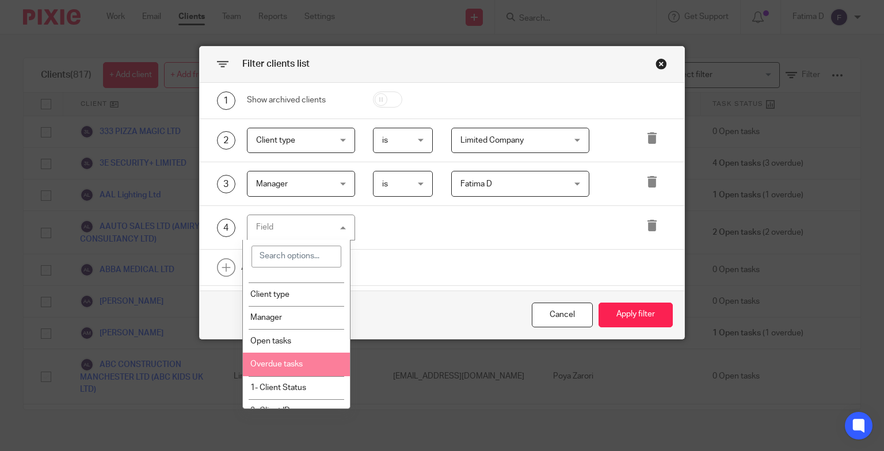
scroll to position [115, 0]
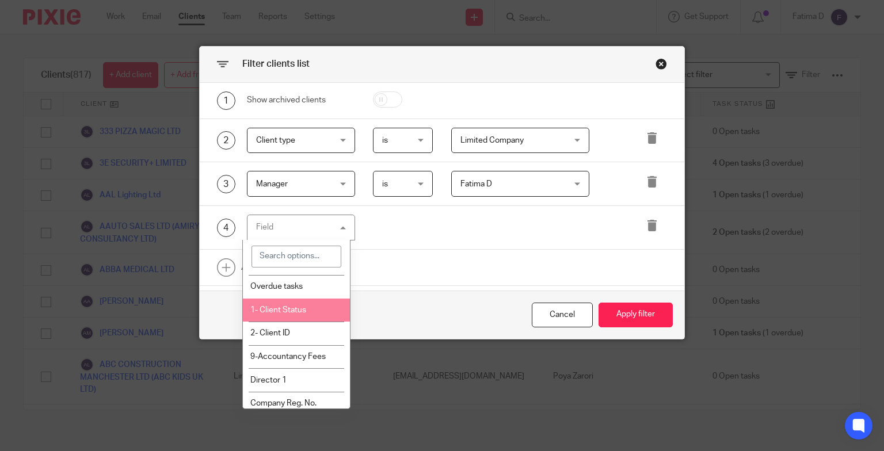
click at [308, 311] on li "1- Client Status" at bounding box center [296, 311] width 107 height 24
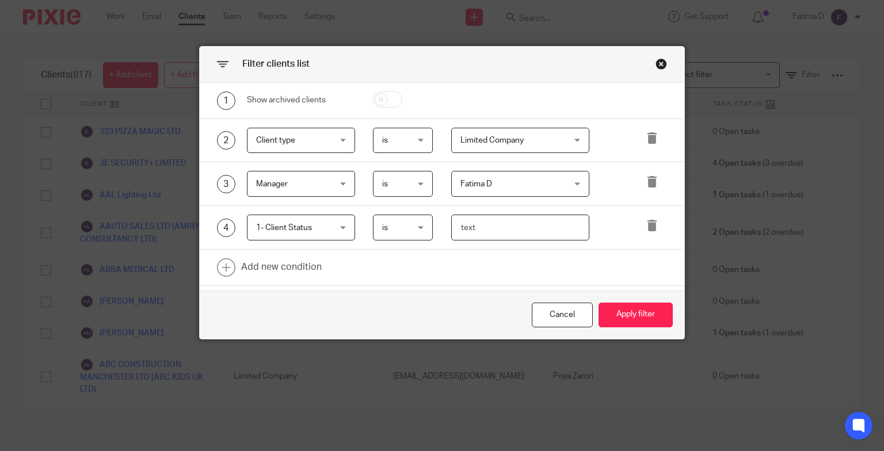
click at [454, 226] on input "text" at bounding box center [520, 228] width 138 height 26
type input "active"
click at [639, 313] on button "Apply filter" at bounding box center [636, 315] width 74 height 25
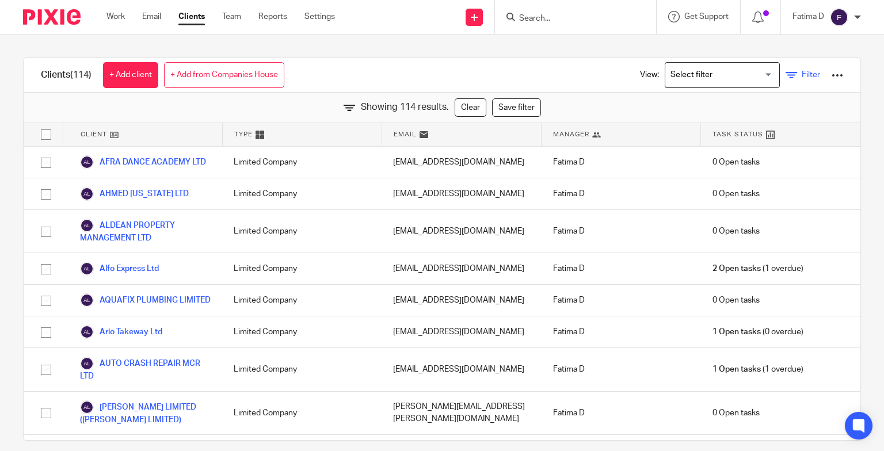
click at [786, 74] on icon at bounding box center [792, 76] width 12 height 12
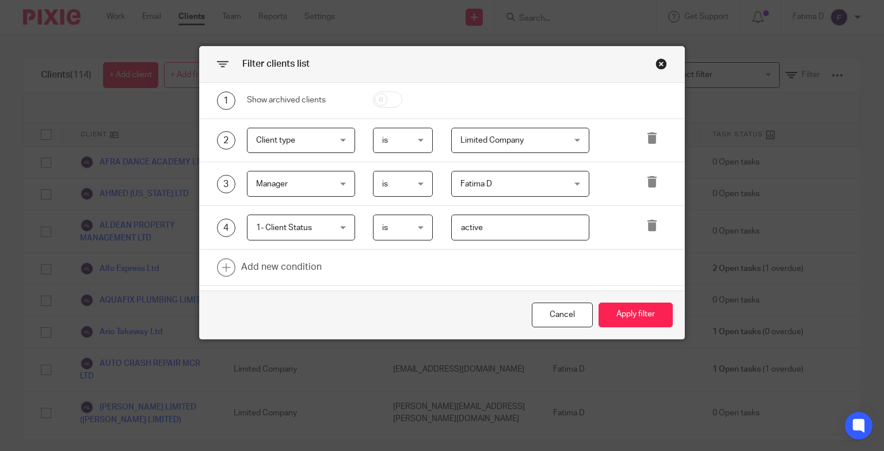
click at [574, 183] on div "Fatima D Fatima D" at bounding box center [520, 184] width 138 height 26
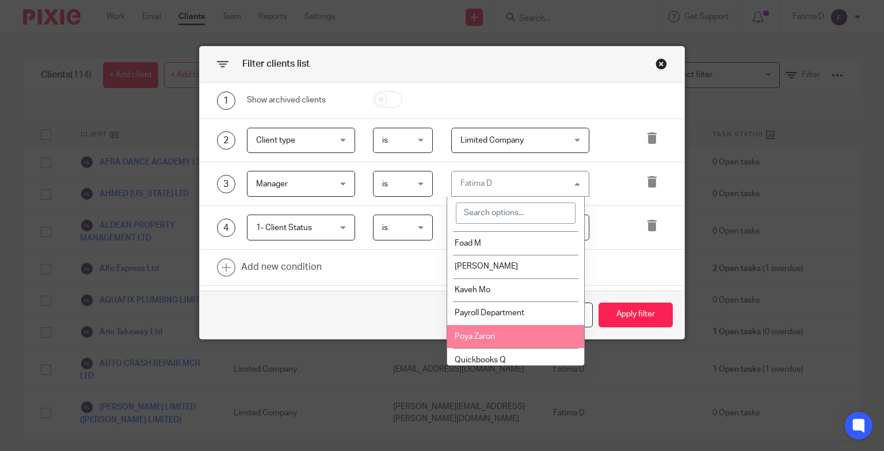
click at [515, 333] on li "Poya Zarori" at bounding box center [515, 337] width 137 height 24
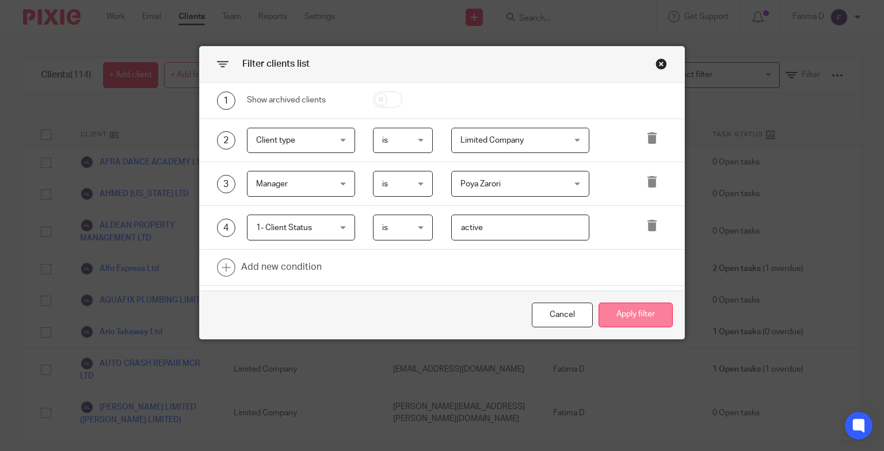
click at [625, 310] on button "Apply filter" at bounding box center [636, 315] width 74 height 25
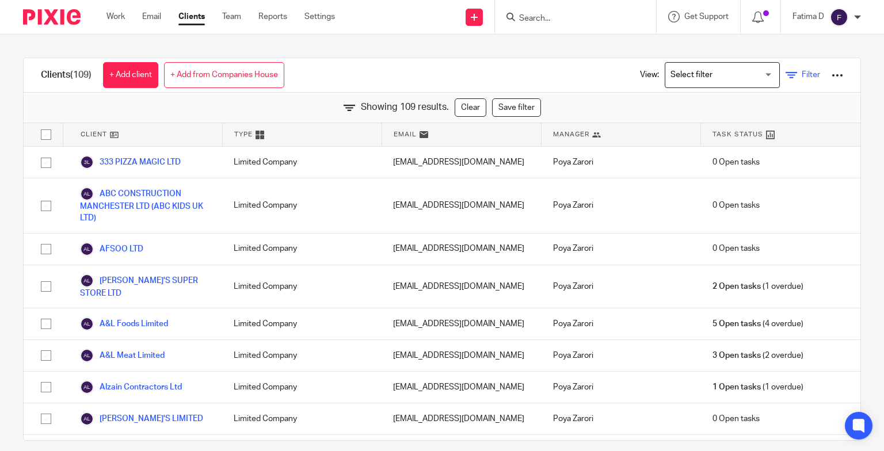
click at [786, 75] on icon at bounding box center [792, 76] width 12 height 12
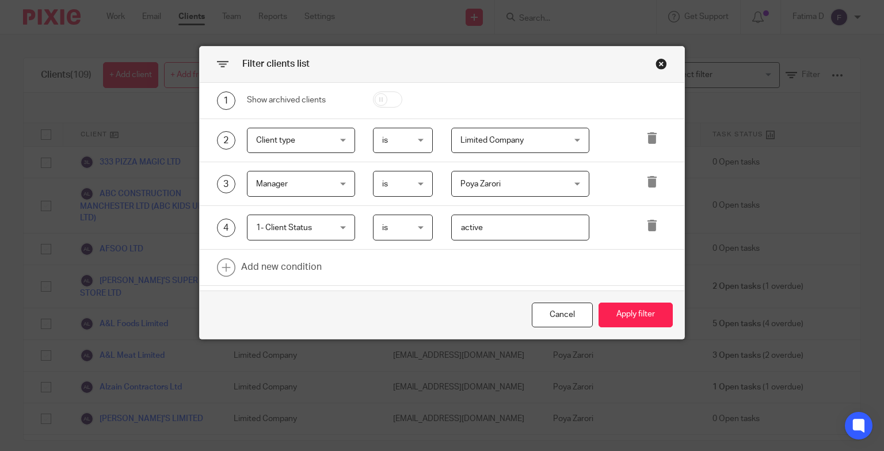
click at [576, 182] on div "Poya Zarori Poya Zarori" at bounding box center [520, 184] width 138 height 26
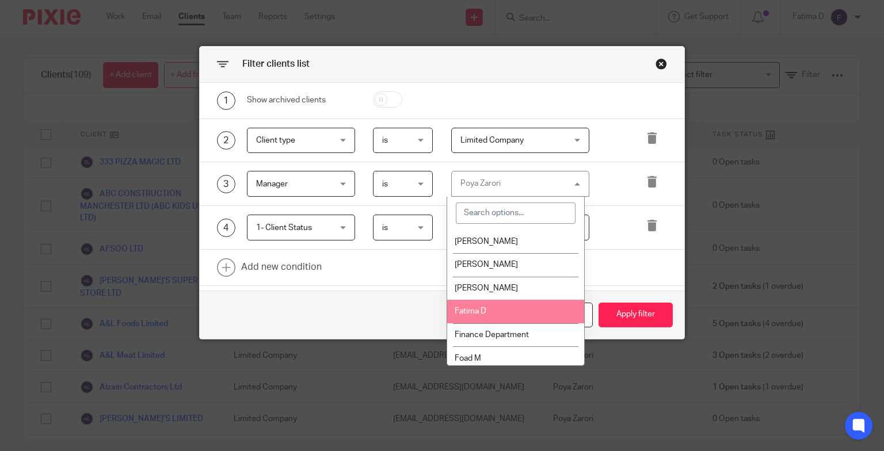
click at [506, 306] on li "Fatima D" at bounding box center [515, 312] width 137 height 24
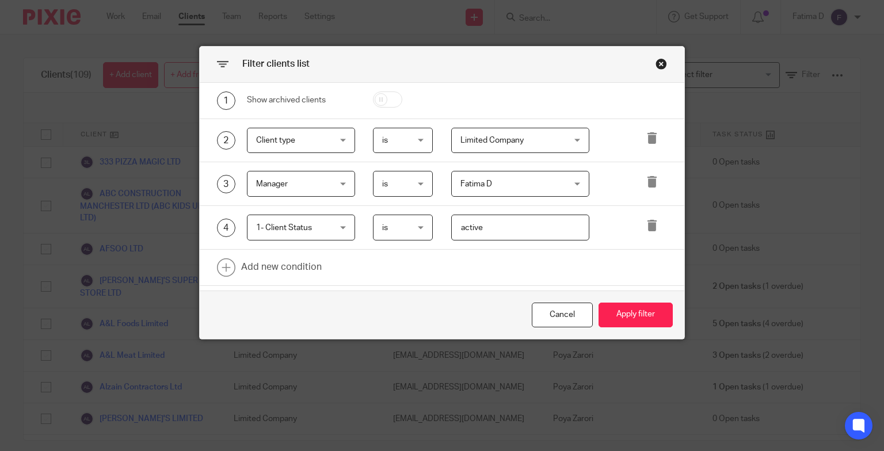
drag, startPoint x: 461, startPoint y: 227, endPoint x: 455, endPoint y: 225, distance: 6.2
click at [455, 225] on input "active" at bounding box center [520, 228] width 138 height 26
type input "Active"
click at [448, 289] on div "1 Show archived clients 2 Client type Client type Name Email Client type Manage…" at bounding box center [442, 187] width 485 height 208
click at [649, 221] on icon at bounding box center [652, 226] width 12 height 12
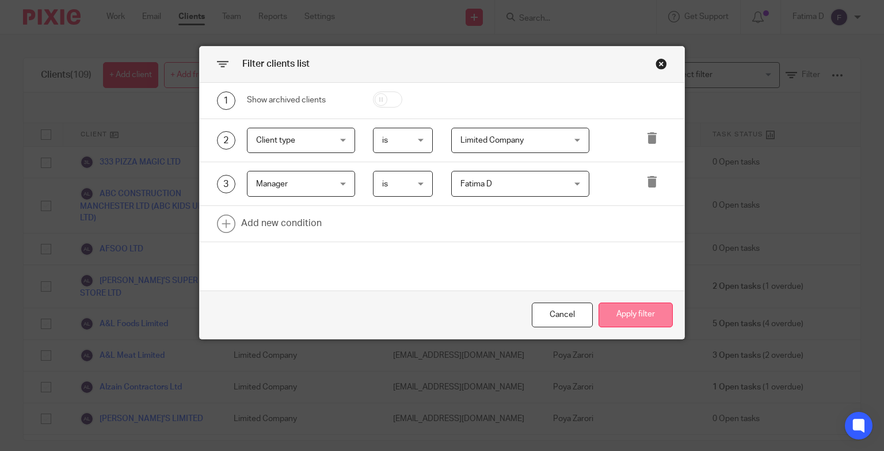
click at [633, 313] on button "Apply filter" at bounding box center [636, 315] width 74 height 25
